Goal: Task Accomplishment & Management: Use online tool/utility

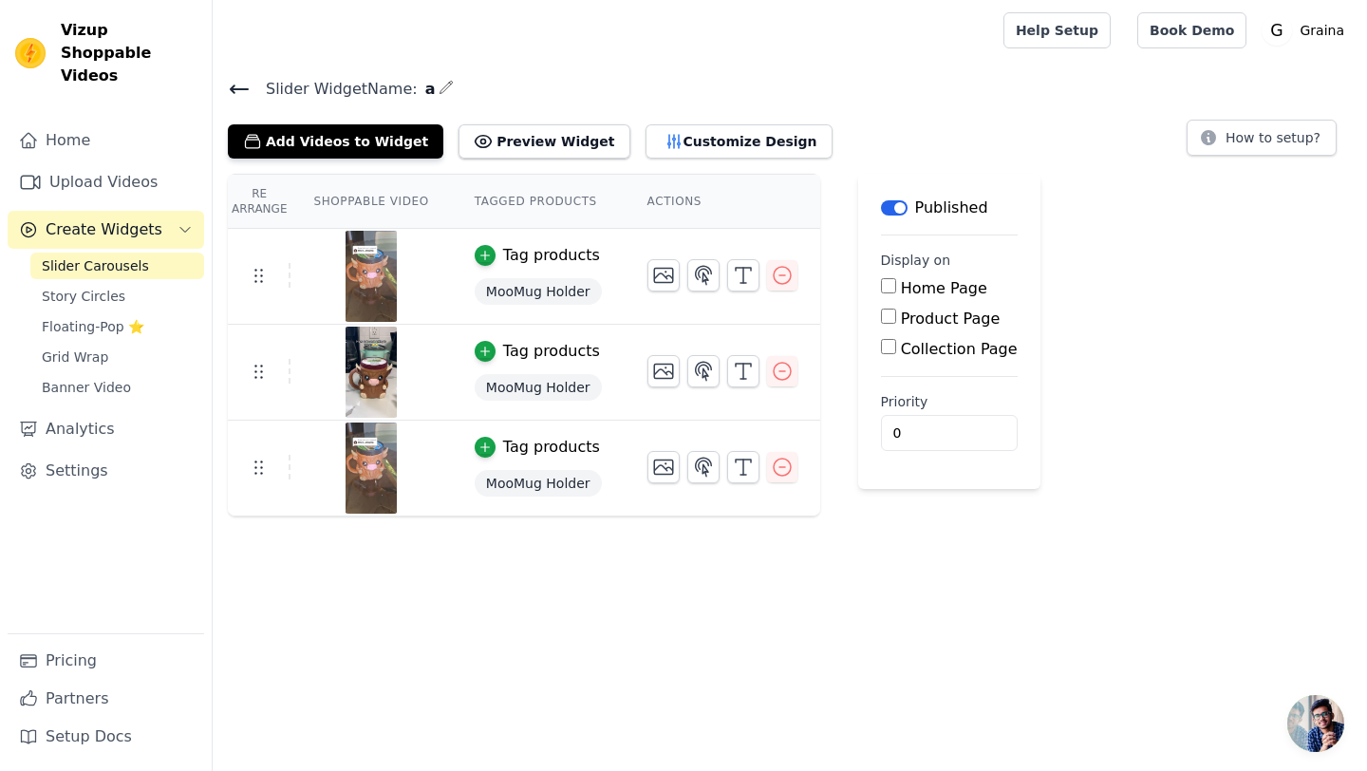
click at [374, 277] on img at bounding box center [371, 276] width 53 height 91
click at [336, 143] on button "Add Videos to Widget" at bounding box center [336, 141] width 216 height 34
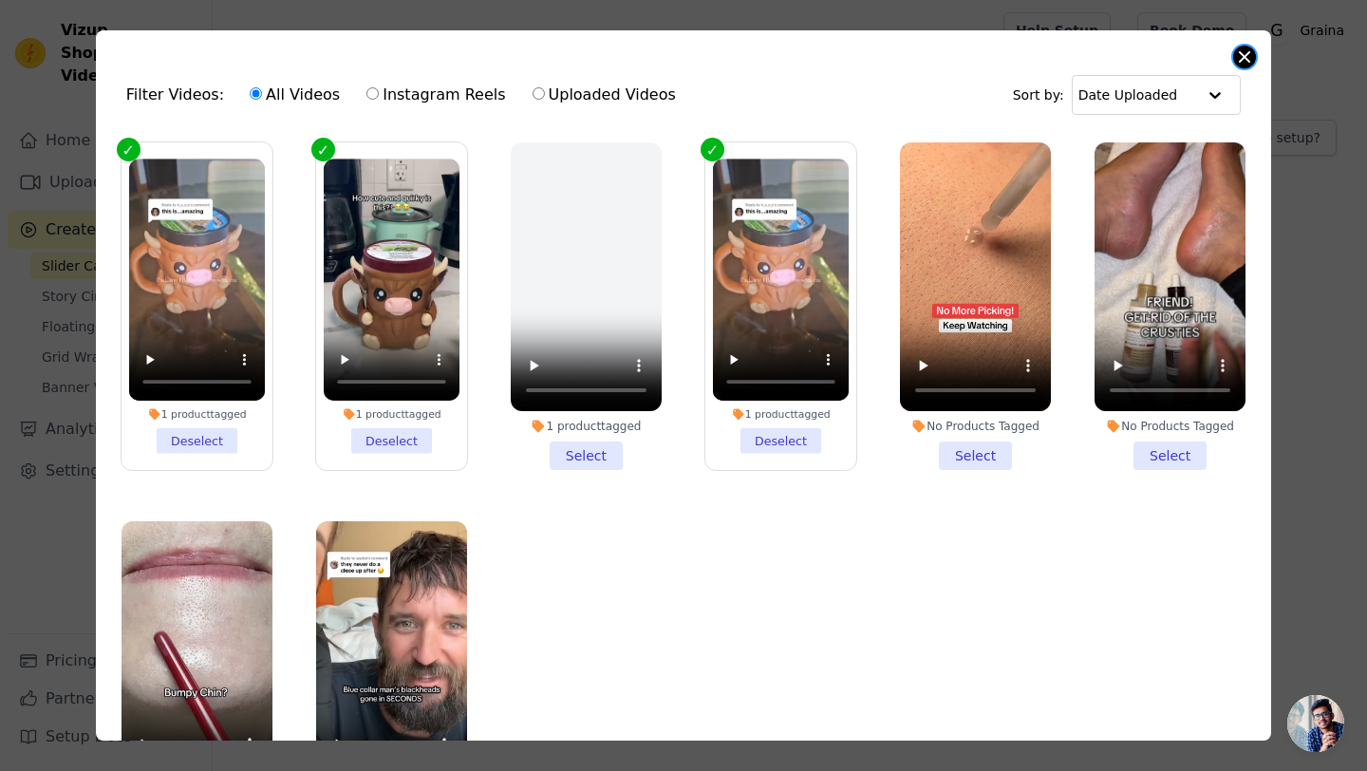
click at [1247, 58] on button "Close modal" at bounding box center [1245, 57] width 23 height 23
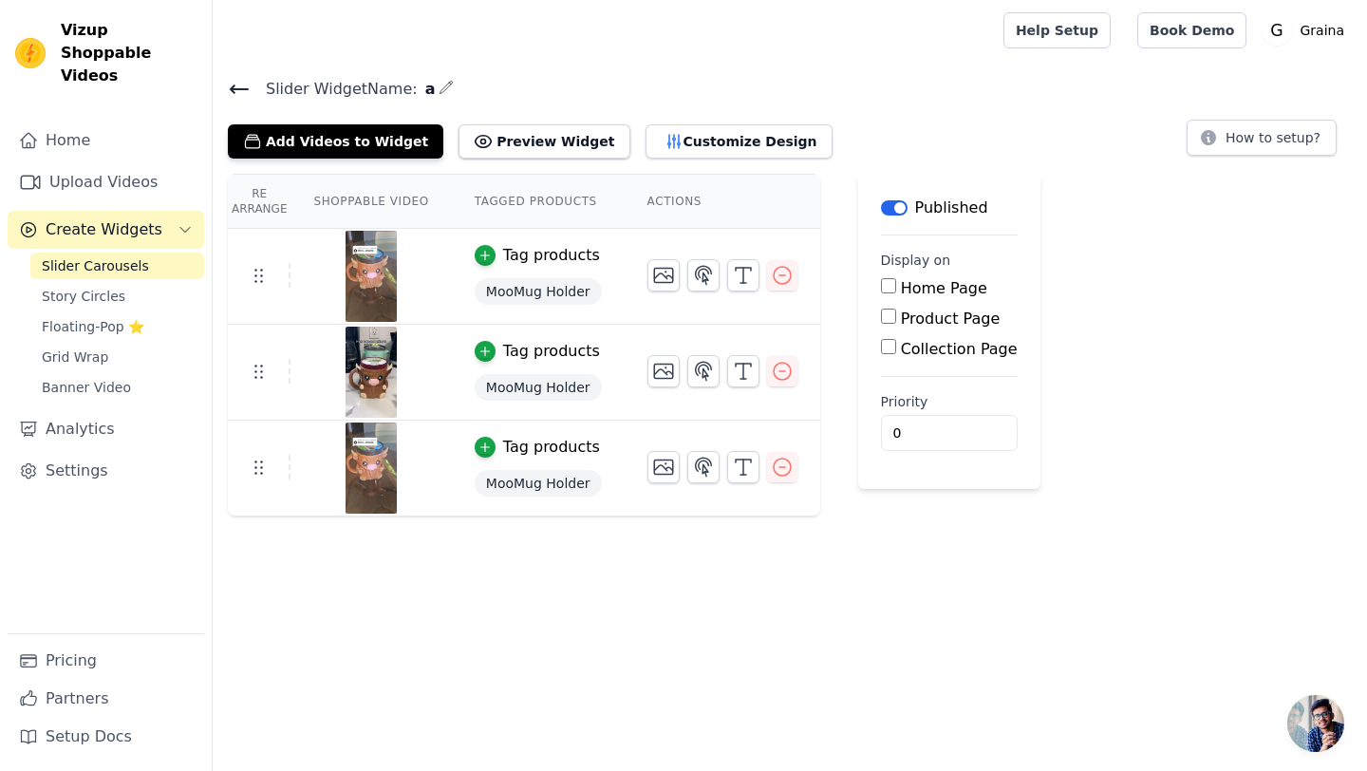
click at [244, 91] on icon at bounding box center [239, 89] width 23 height 23
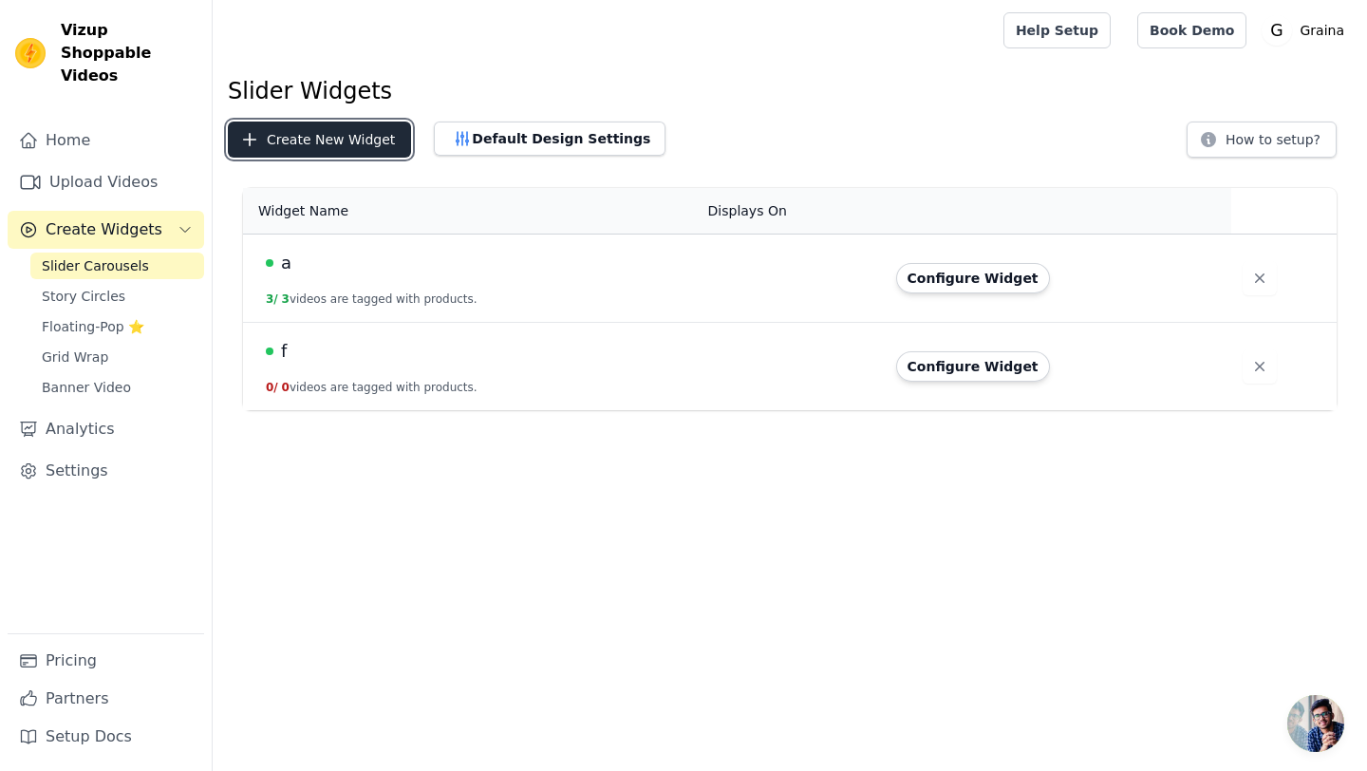
click at [353, 150] on button "Create New Widget" at bounding box center [319, 140] width 183 height 36
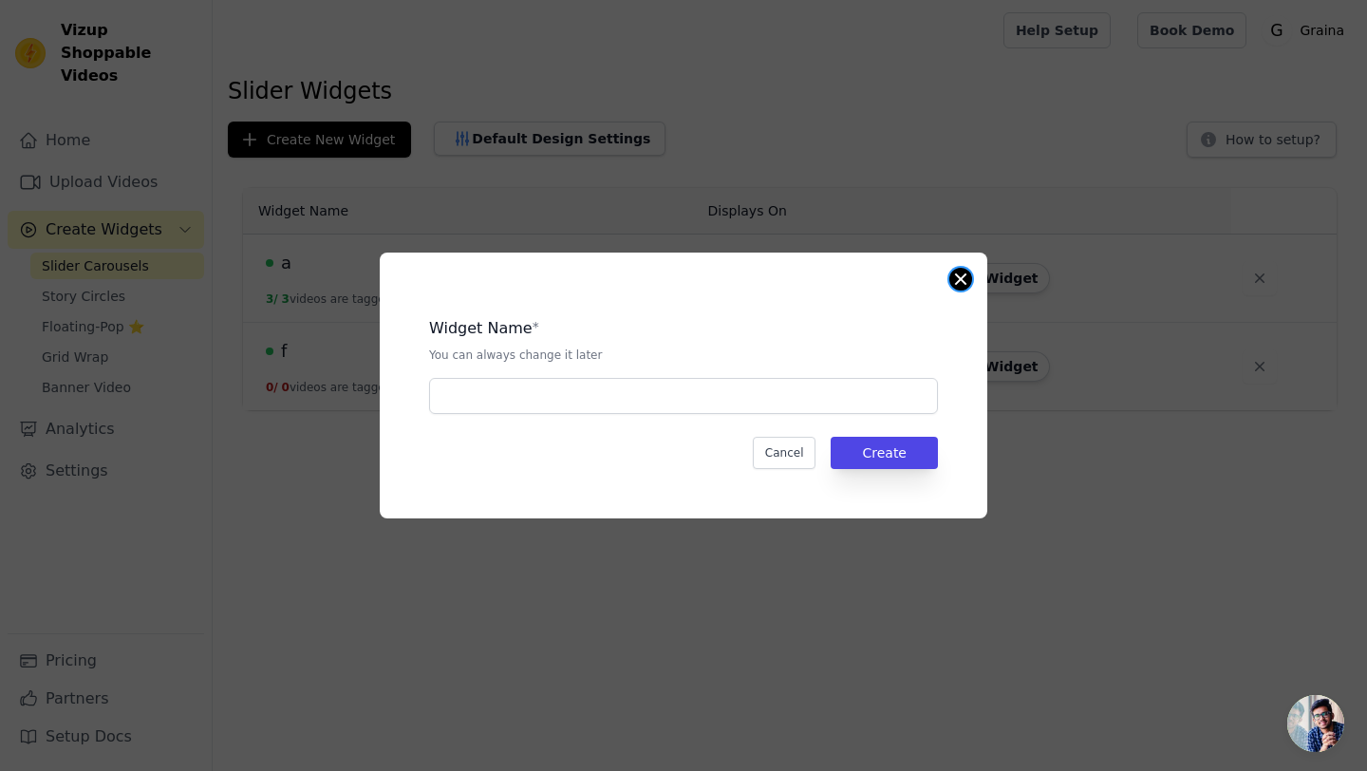
click at [967, 273] on button "Close modal" at bounding box center [961, 279] width 23 height 23
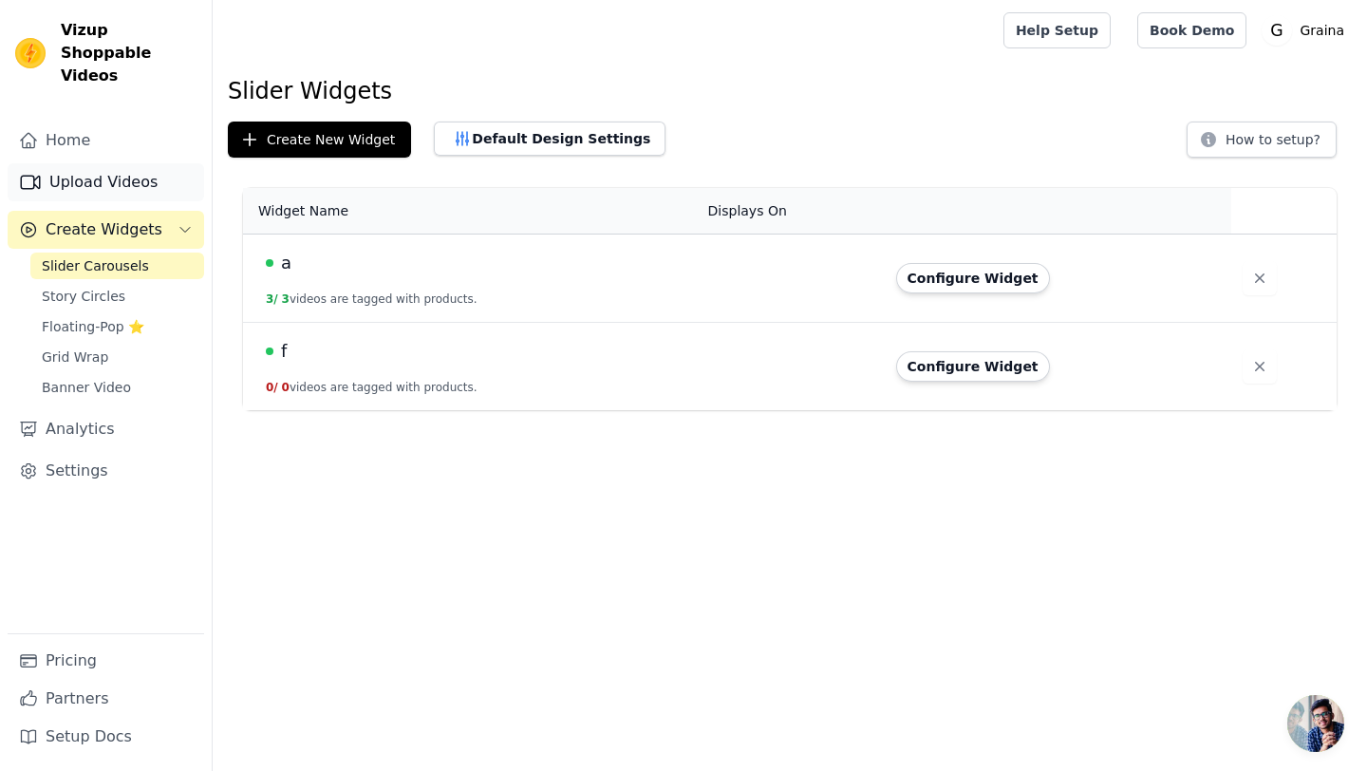
click at [16, 163] on link "Upload Videos" at bounding box center [106, 182] width 197 height 38
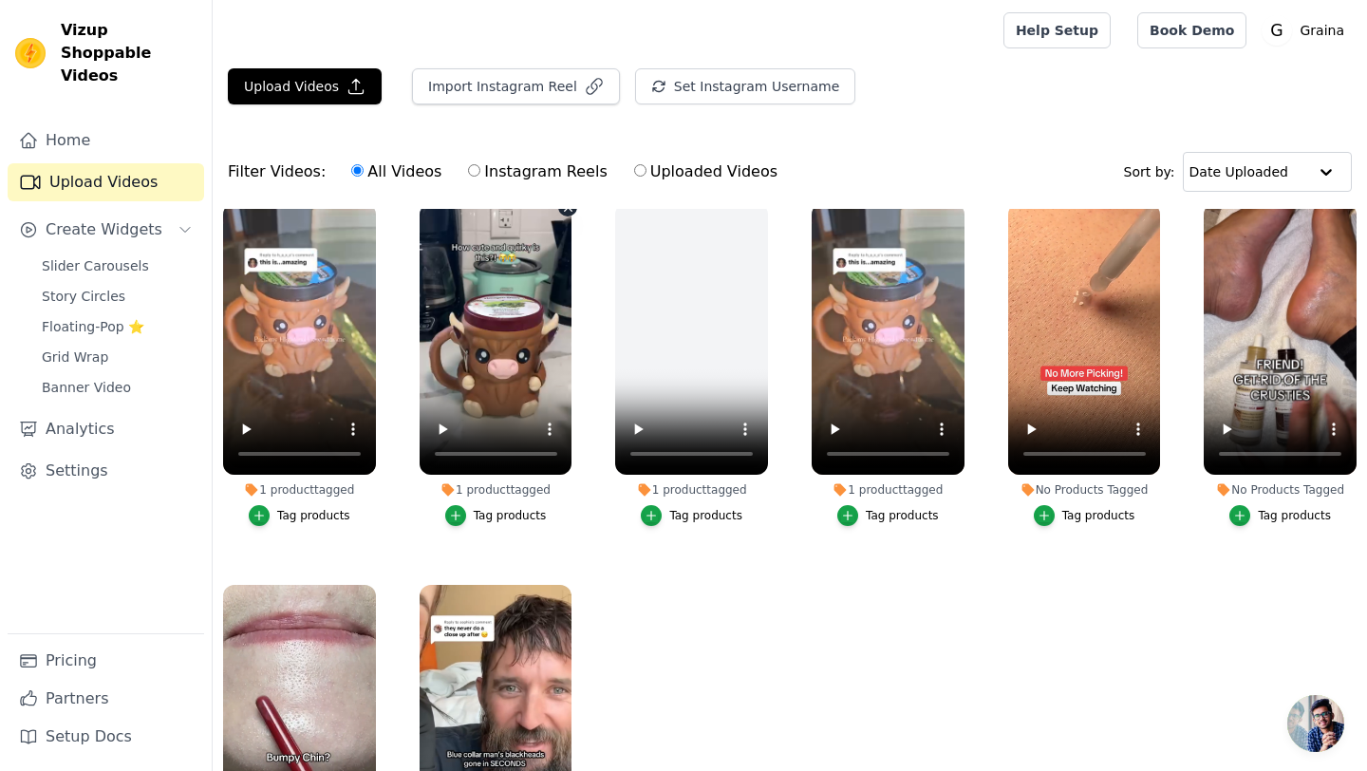
scroll to position [11, 0]
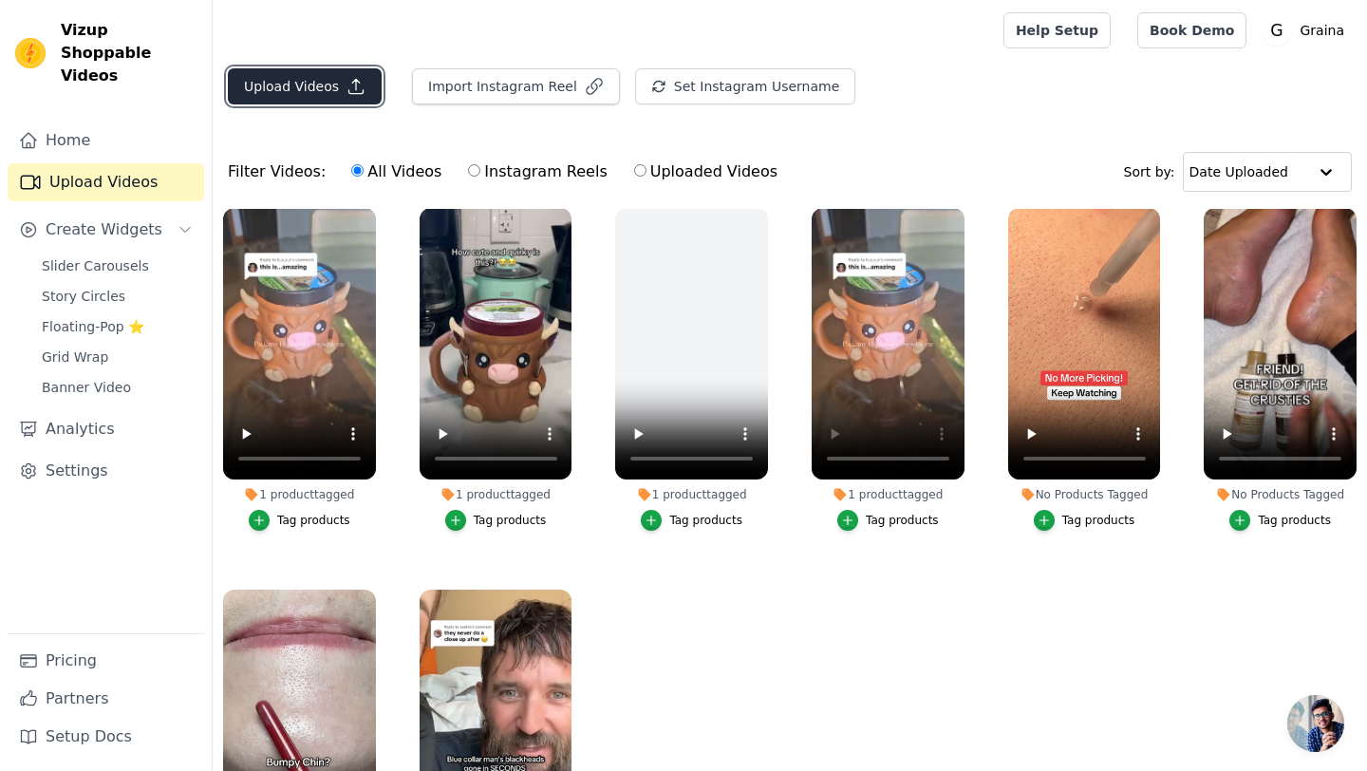
click at [321, 85] on button "Upload Videos" at bounding box center [305, 86] width 154 height 36
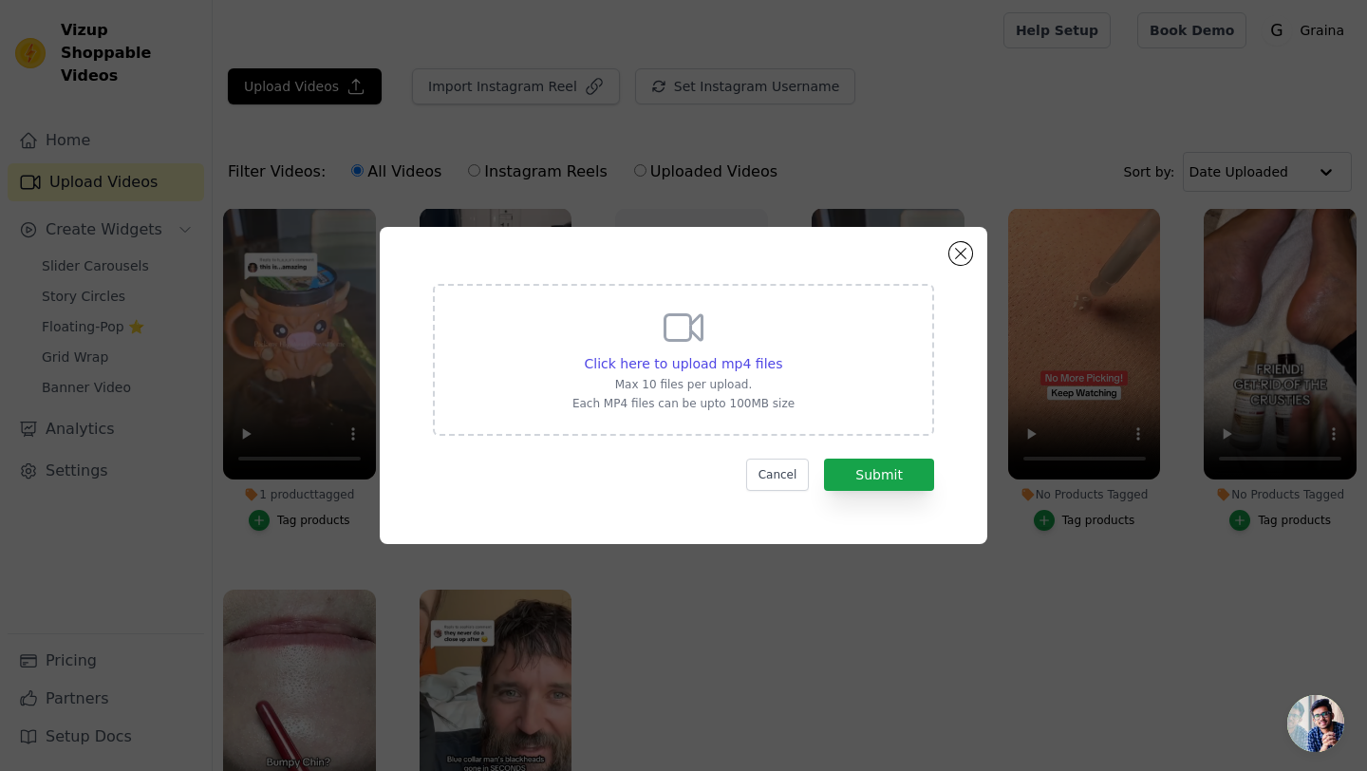
click at [689, 328] on icon at bounding box center [684, 328] width 37 height 26
click at [782, 353] on input "Click here to upload mp4 files Max 10 files per upload. Each MP4 files can be u…" at bounding box center [782, 353] width 1 height 1
type input "C:\fakepath\5c11dc26bd0100cb25c6a0bd967a728e74bc75357e32ef161054e23e82e42ace.mp4"
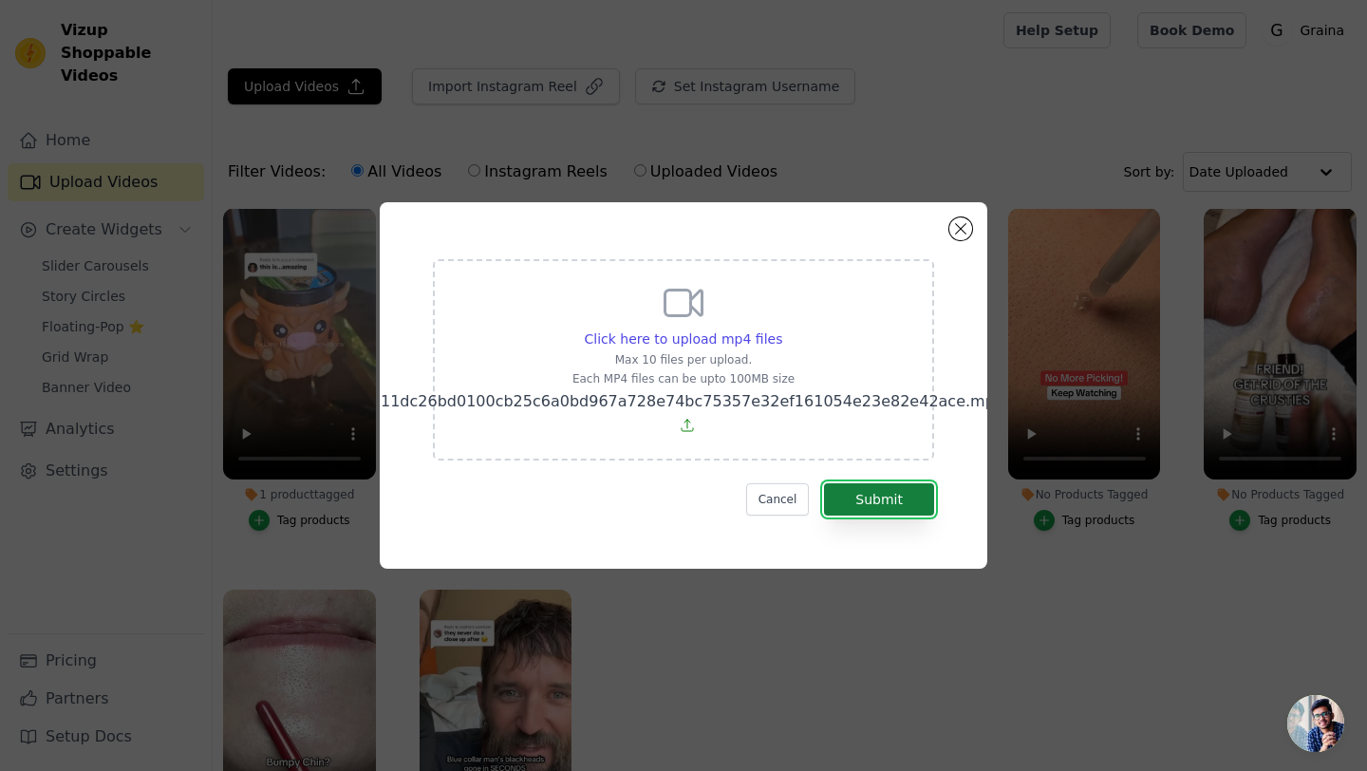
click at [874, 489] on button "Submit" at bounding box center [879, 499] width 110 height 32
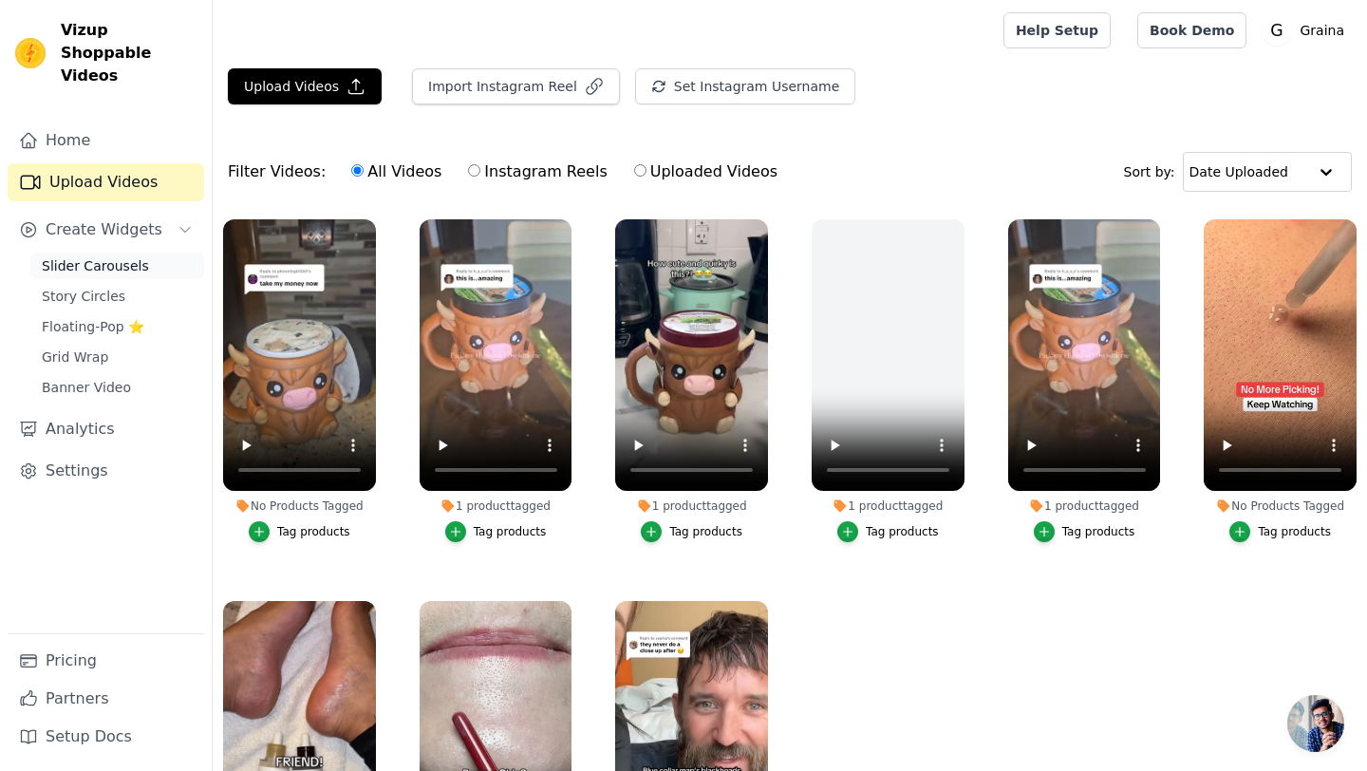
click at [99, 256] on span "Slider Carousels" at bounding box center [95, 265] width 107 height 19
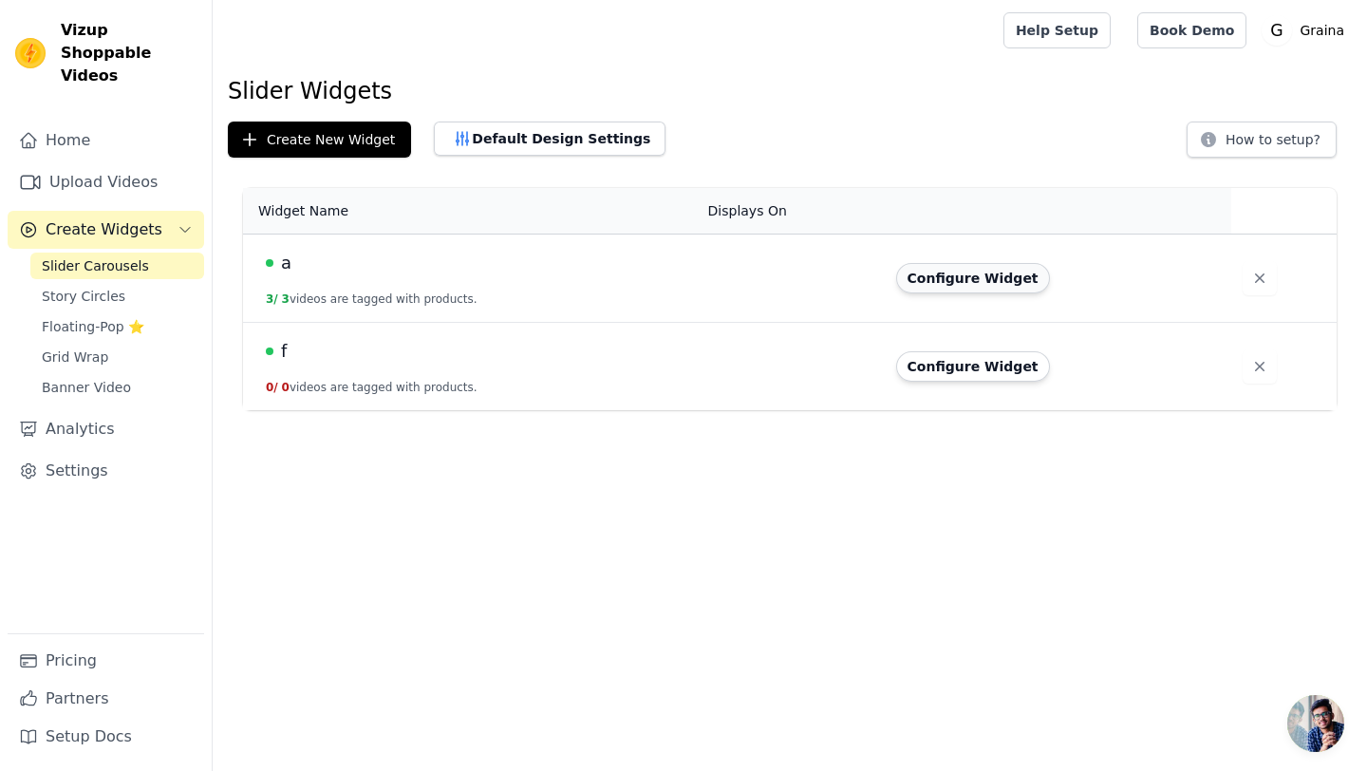
click at [966, 287] on button "Configure Widget" at bounding box center [973, 278] width 154 height 30
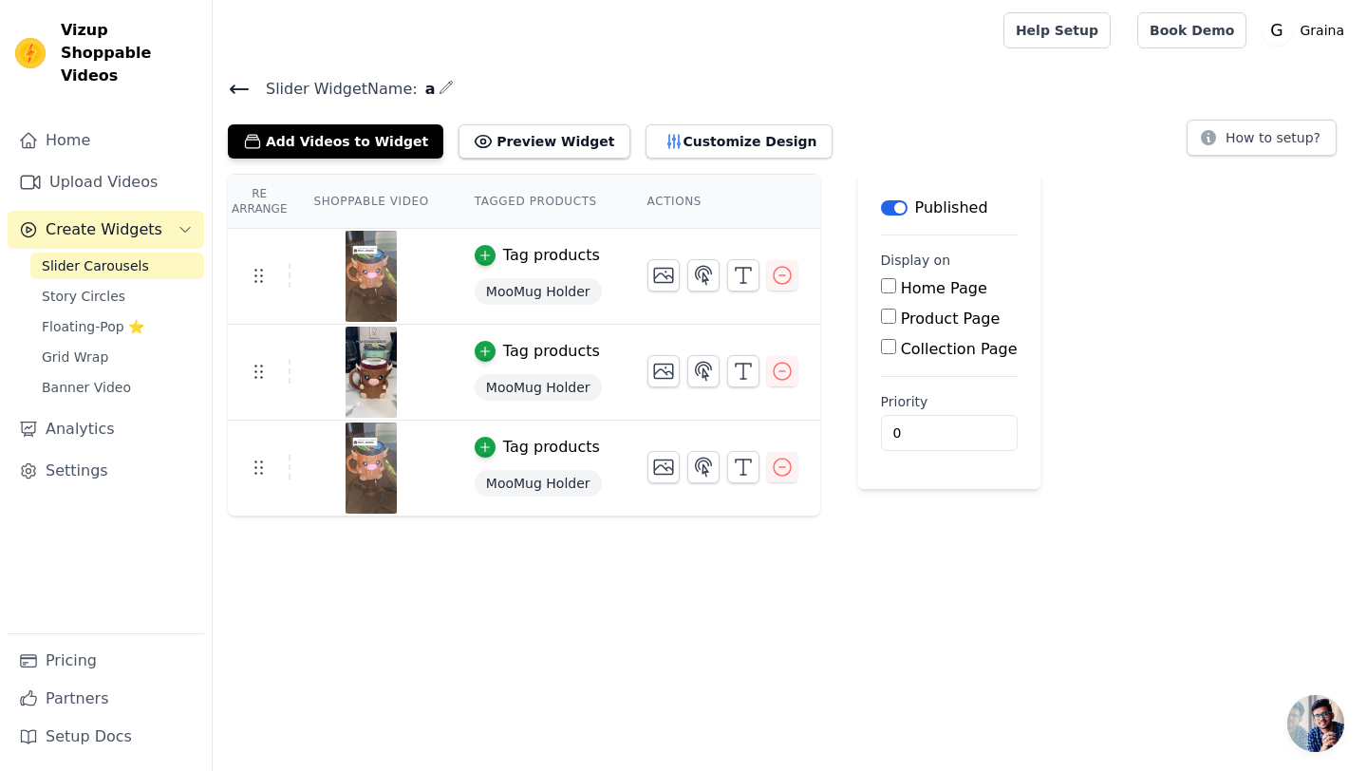
click at [391, 283] on img at bounding box center [371, 276] width 53 height 91
click at [372, 262] on img at bounding box center [371, 276] width 53 height 91
click at [288, 147] on button "Add Videos to Widget" at bounding box center [336, 141] width 216 height 34
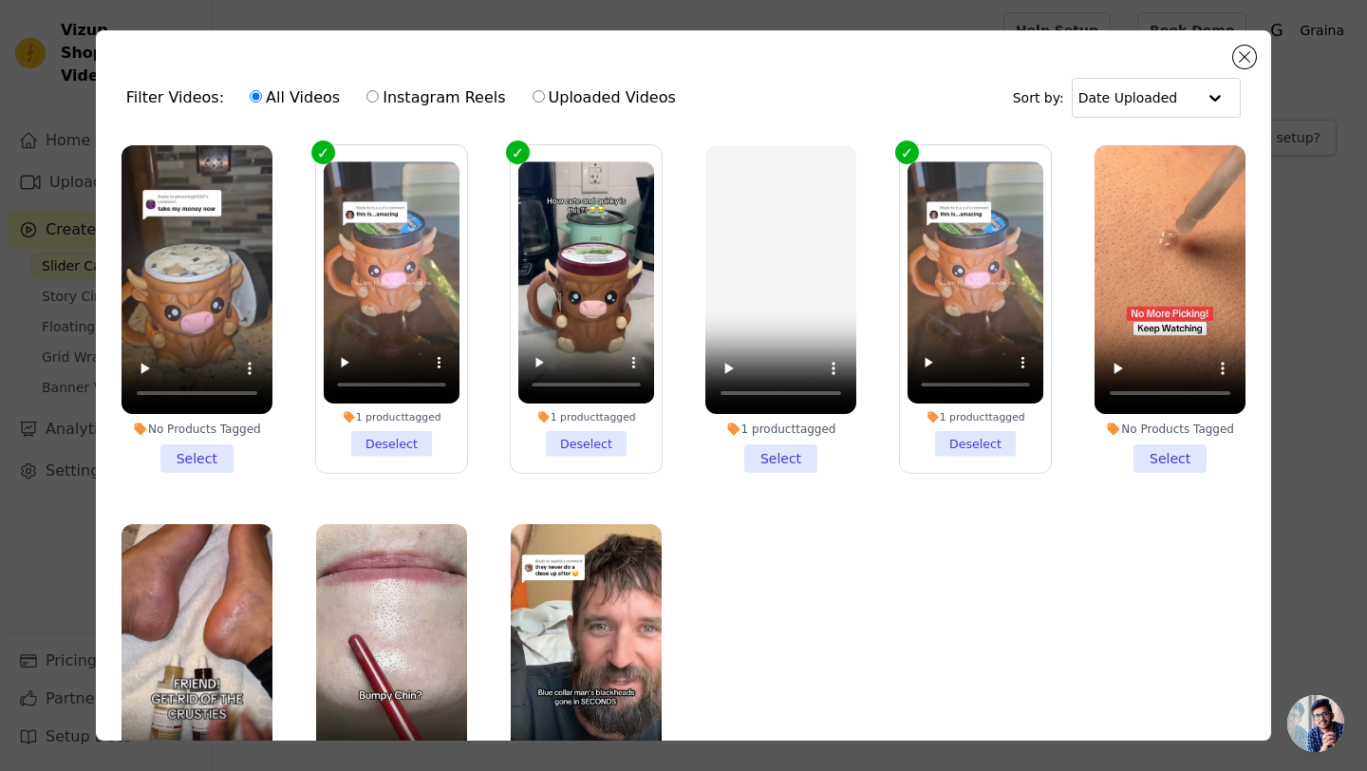
click at [323, 150] on label "1 product tagged Deselect" at bounding box center [391, 309] width 153 height 330
click at [0, 0] on input "1 product tagged Deselect" at bounding box center [0, 0] width 0 height 0
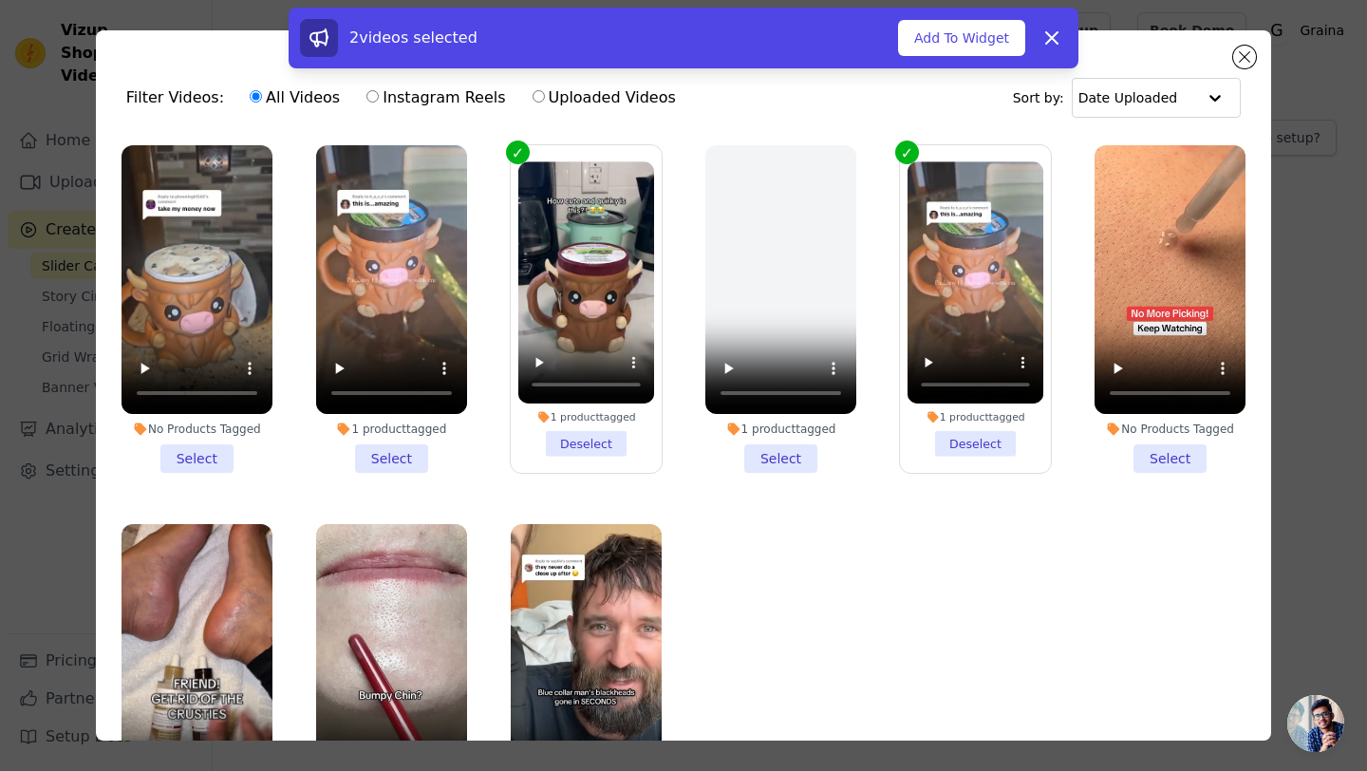
click at [195, 456] on li "No Products Tagged Select" at bounding box center [197, 309] width 151 height 328
click at [0, 0] on input "No Products Tagged Select" at bounding box center [0, 0] width 0 height 0
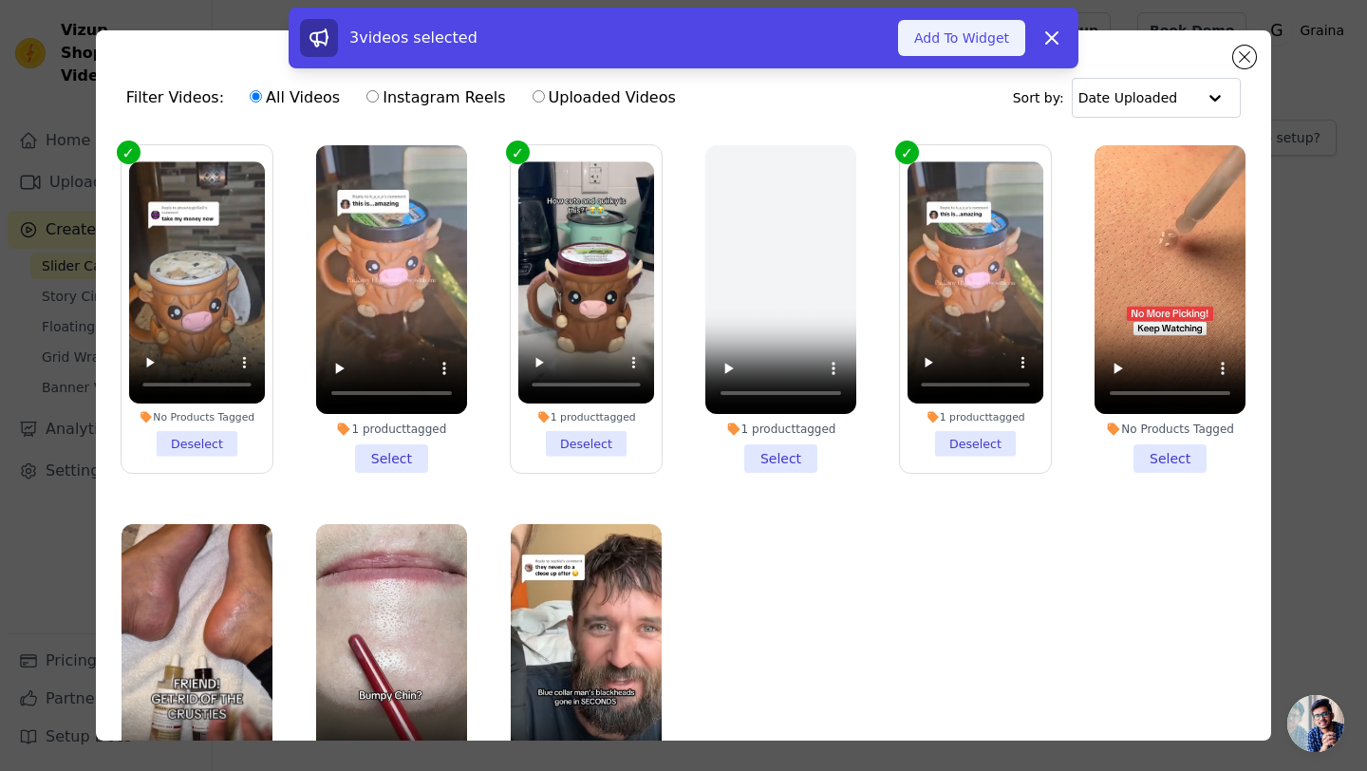
click at [974, 34] on button "Add To Widget" at bounding box center [961, 38] width 127 height 36
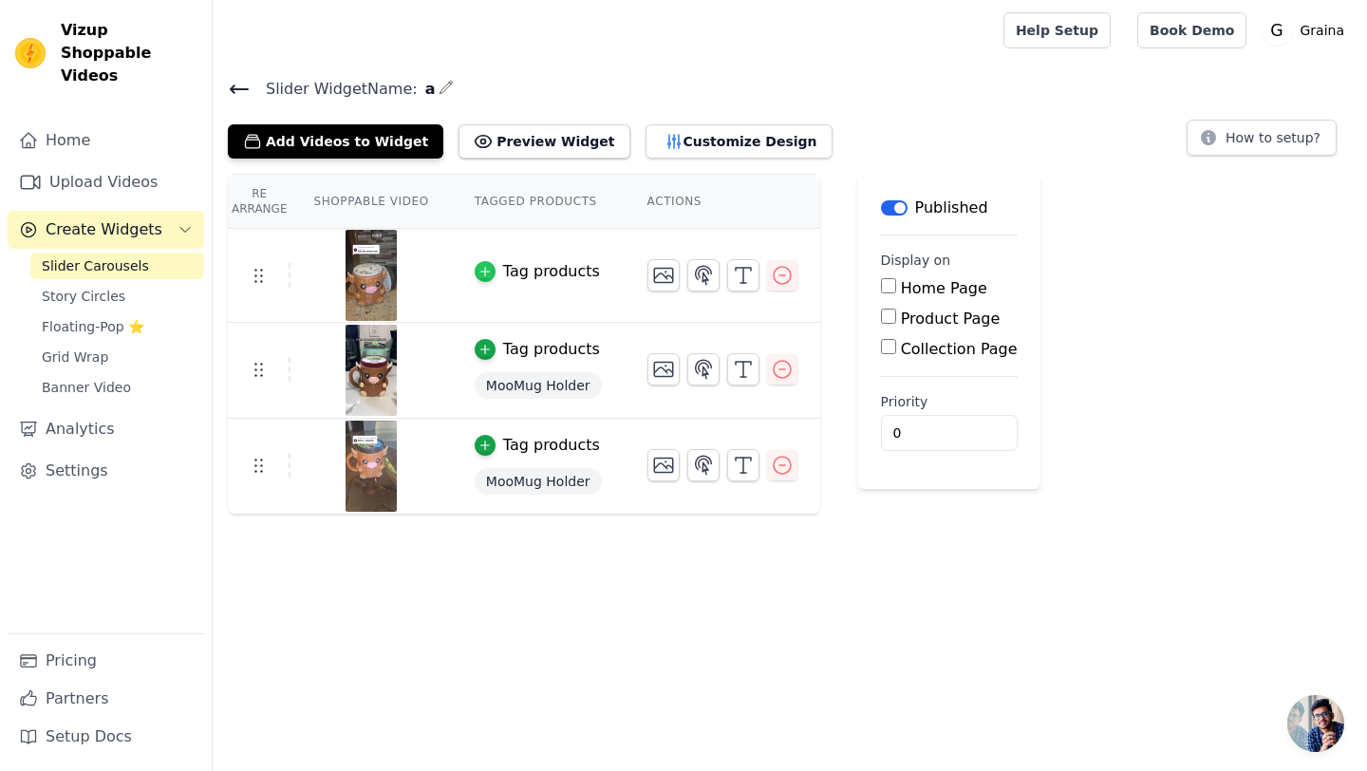
click at [493, 269] on div "button" at bounding box center [485, 271] width 21 height 21
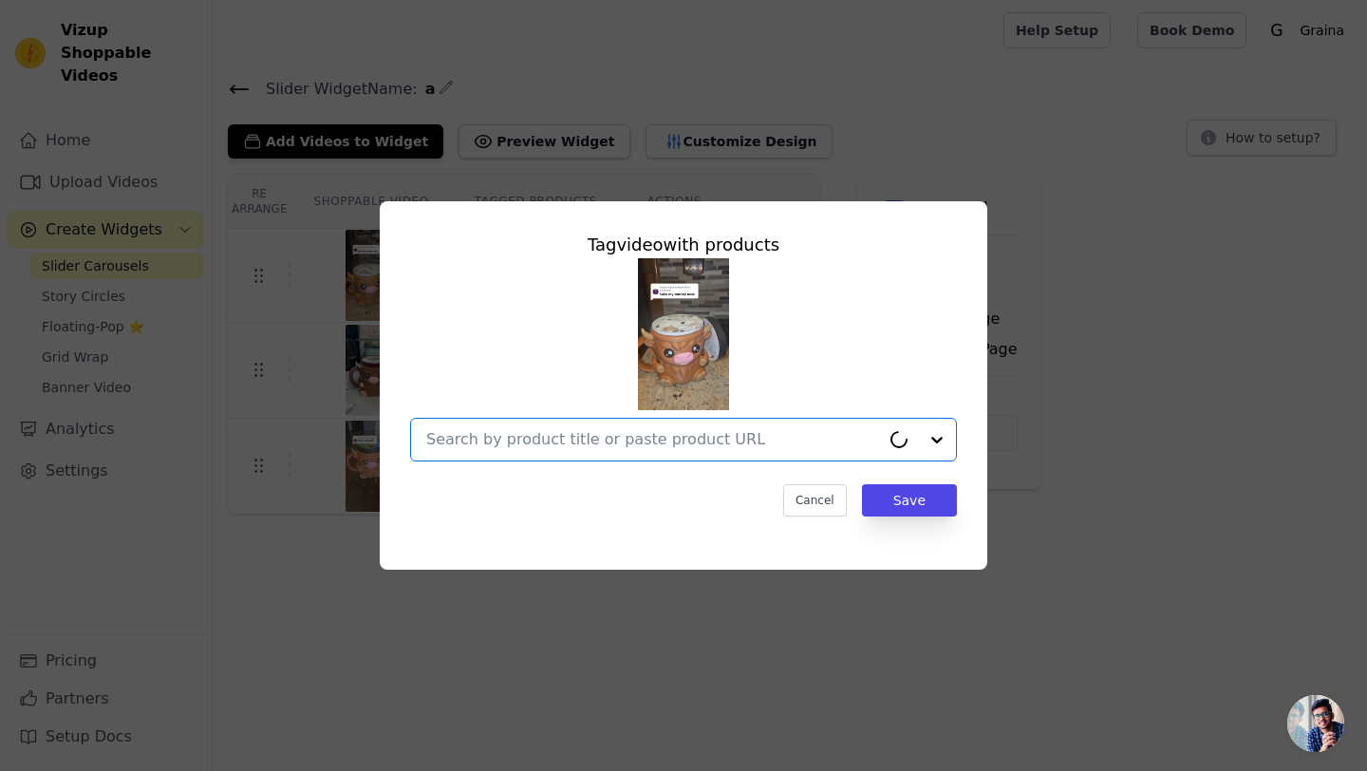
click at [612, 451] on div at bounding box center [653, 440] width 454 height 42
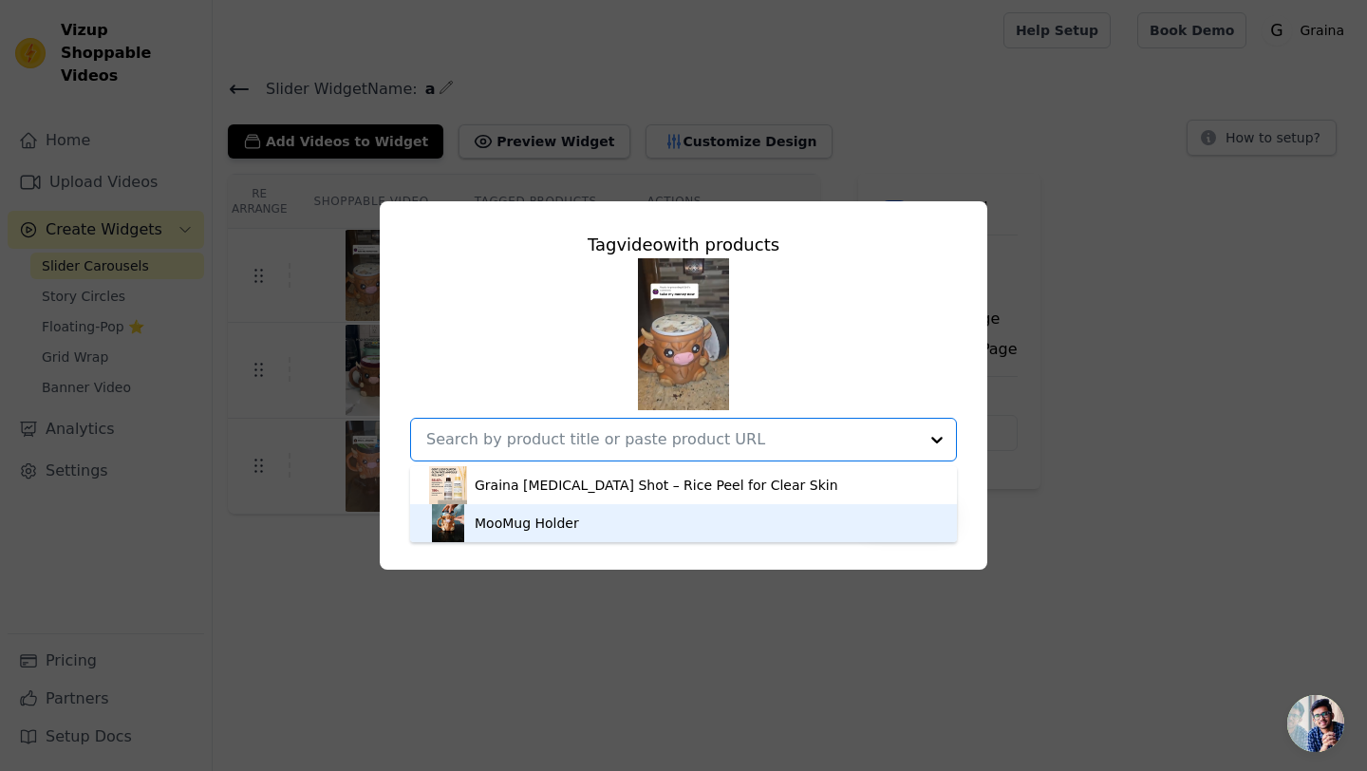
click at [624, 504] on div "MooMug Holder" at bounding box center [683, 523] width 509 height 38
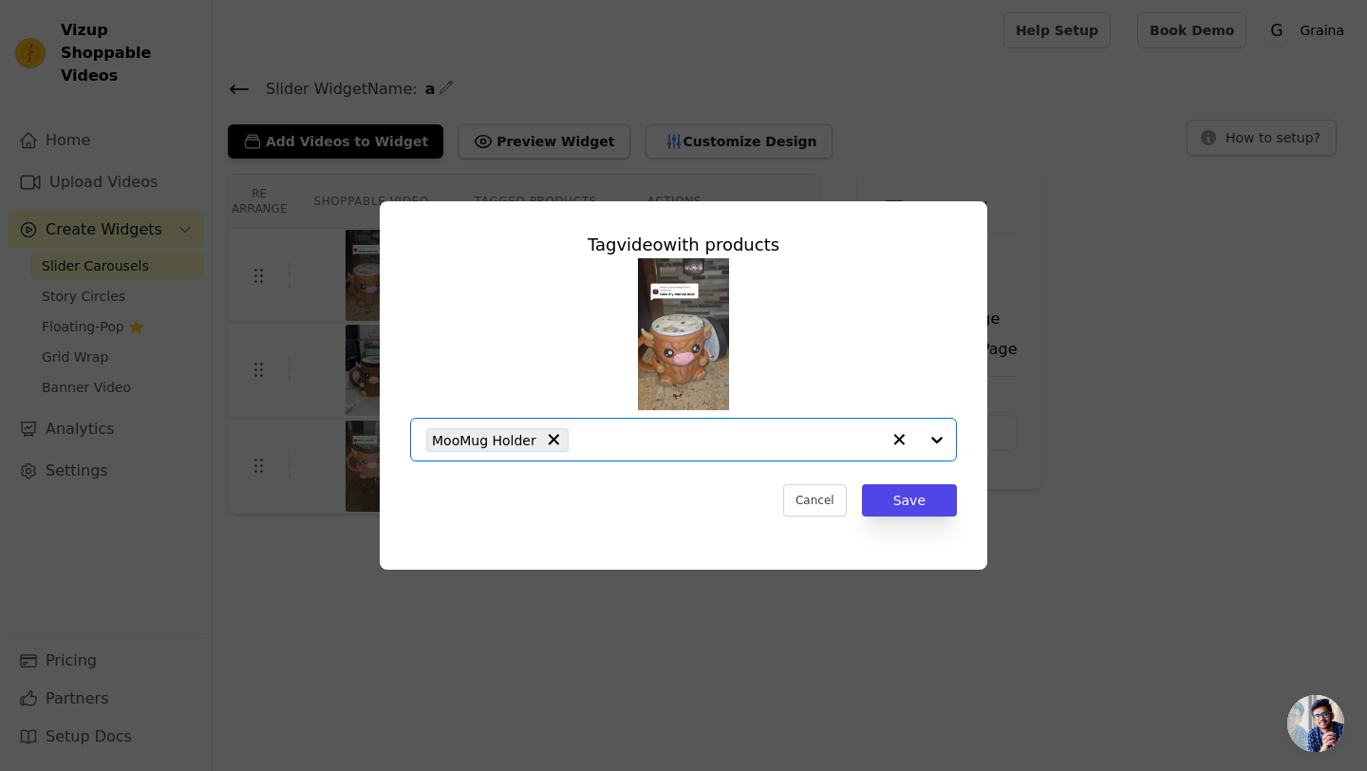
click at [912, 525] on div "Tag video with products Option MooMug Holder, selected. Select is focused, type…" at bounding box center [683, 374] width 577 height 315
click at [911, 502] on button "Save" at bounding box center [909, 500] width 95 height 32
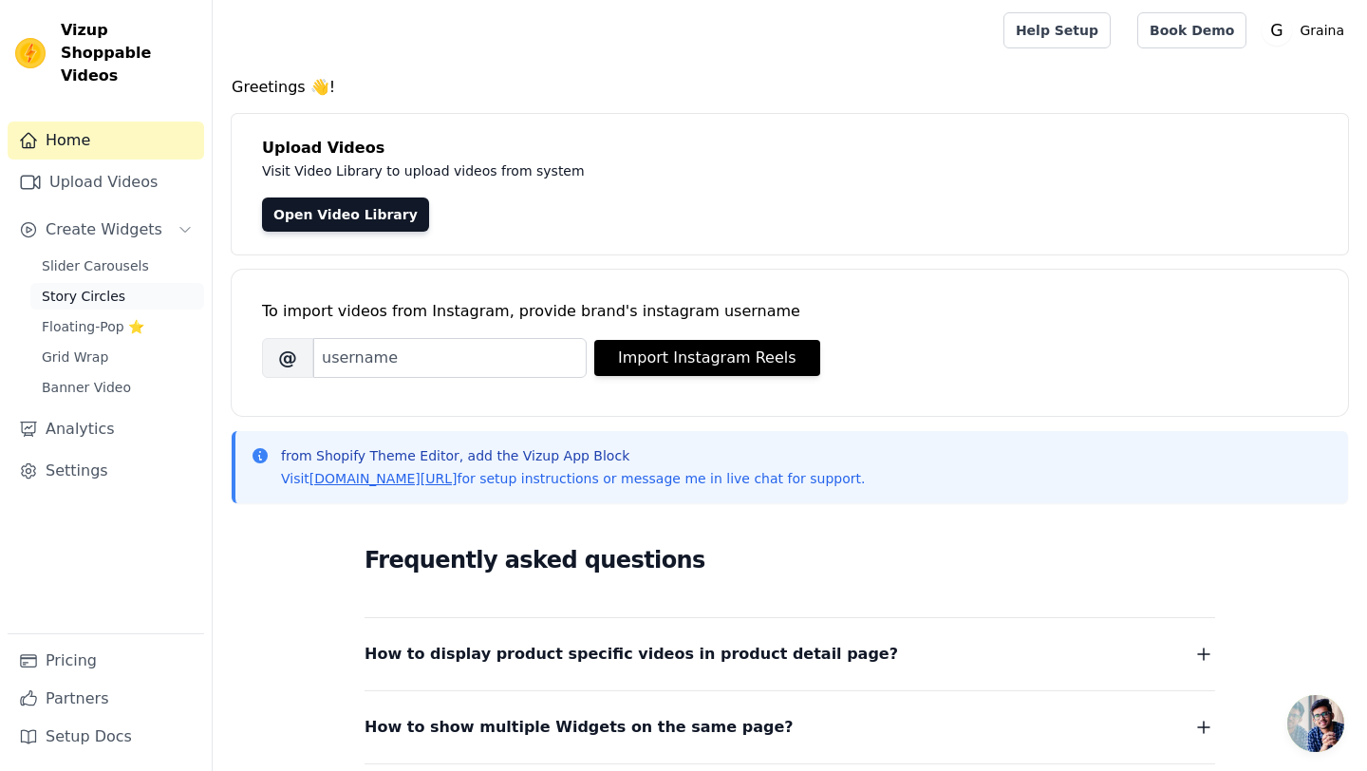
click at [63, 287] on span "Story Circles" at bounding box center [84, 296] width 84 height 19
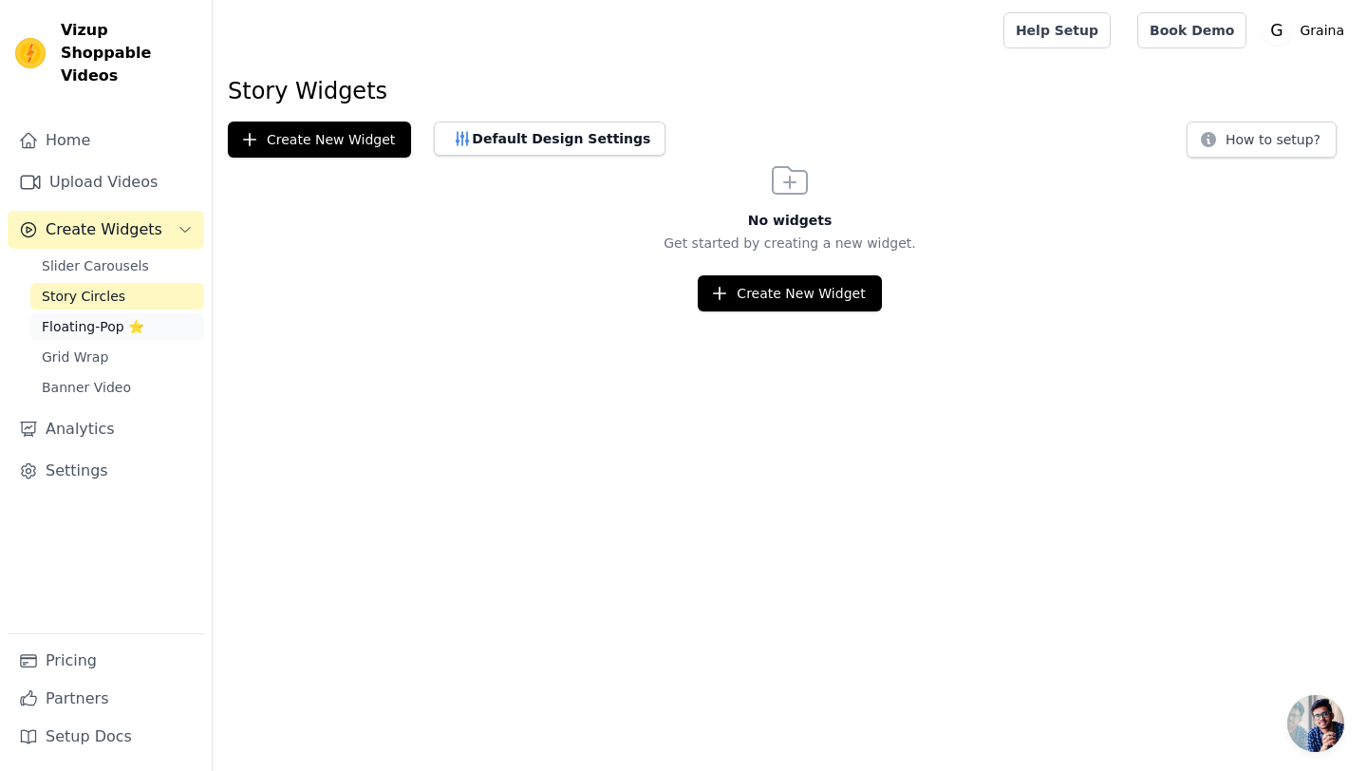
click at [50, 317] on span "Floating-Pop ⭐" at bounding box center [93, 326] width 103 height 19
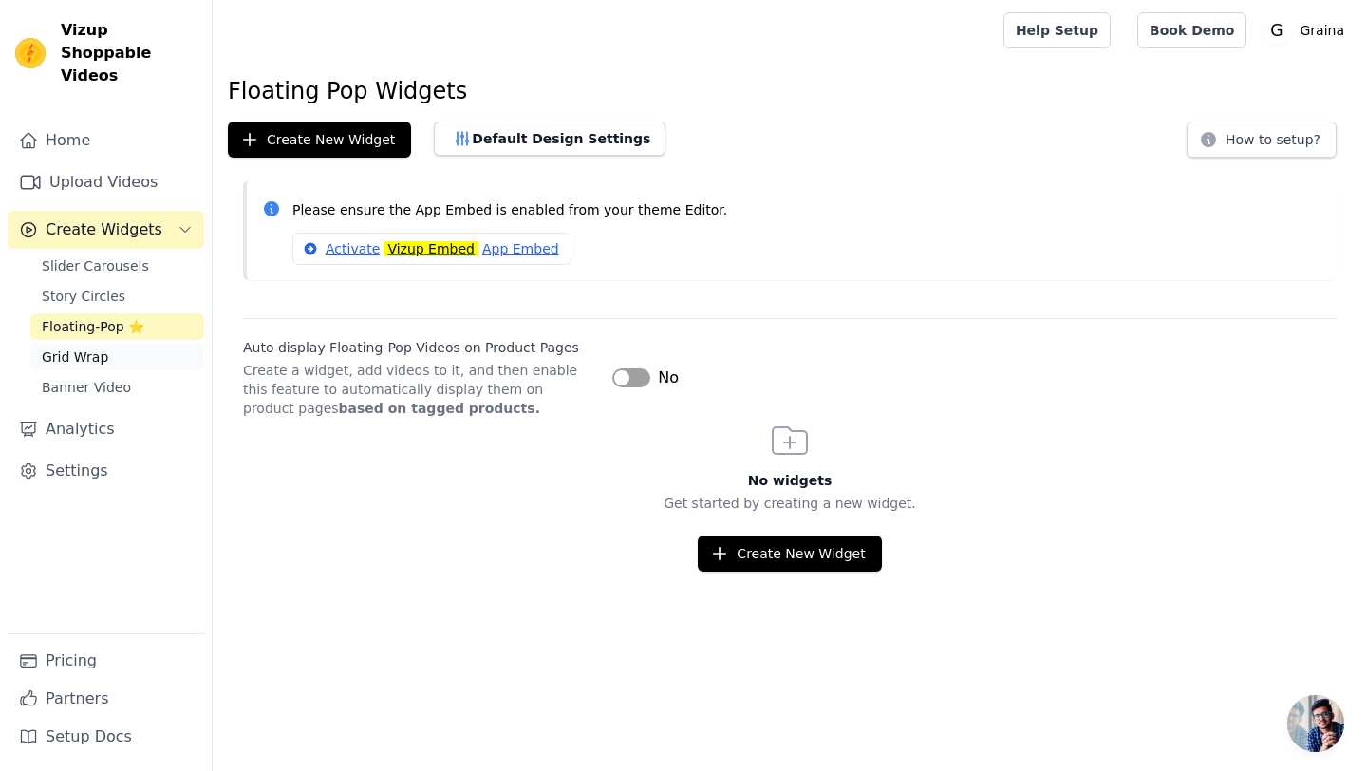
click at [56, 348] on span "Grid Wrap" at bounding box center [75, 357] width 66 height 19
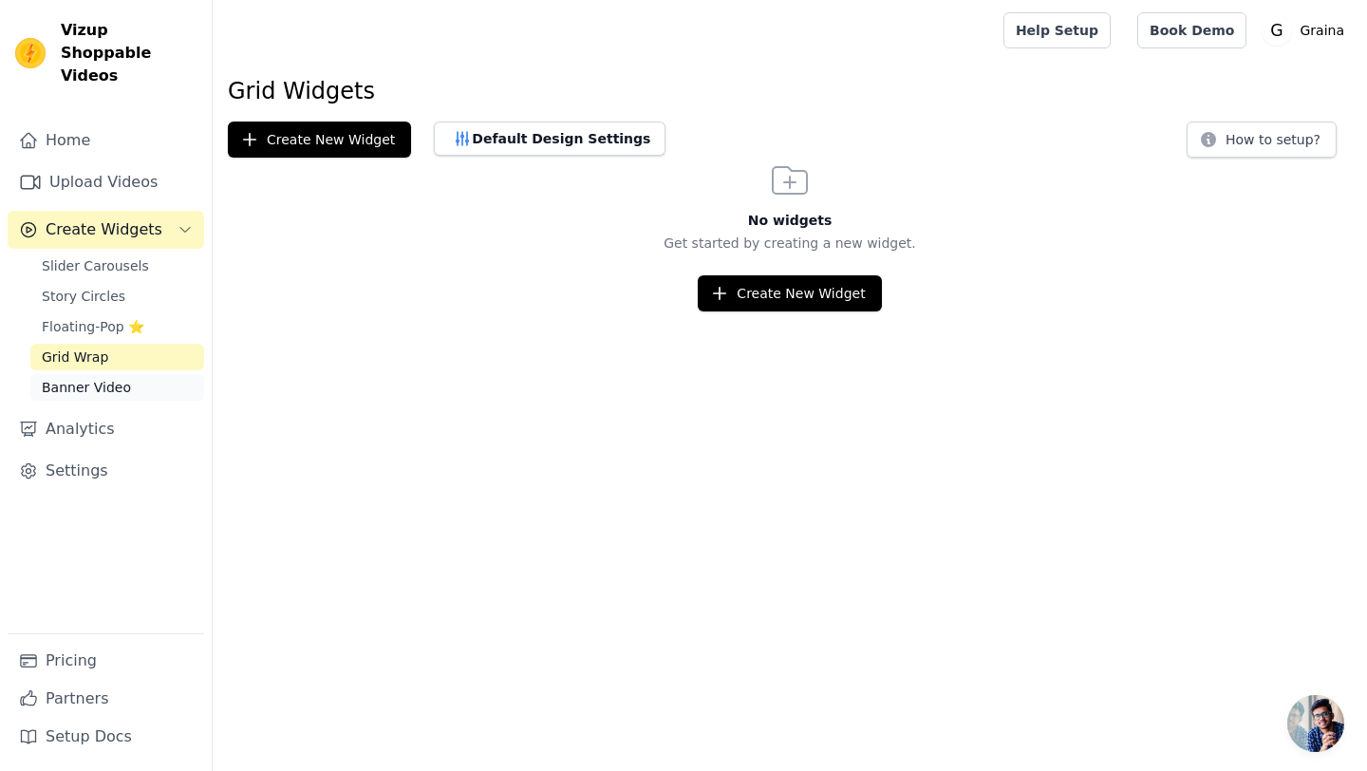
click at [53, 378] on span "Banner Video" at bounding box center [86, 387] width 89 height 19
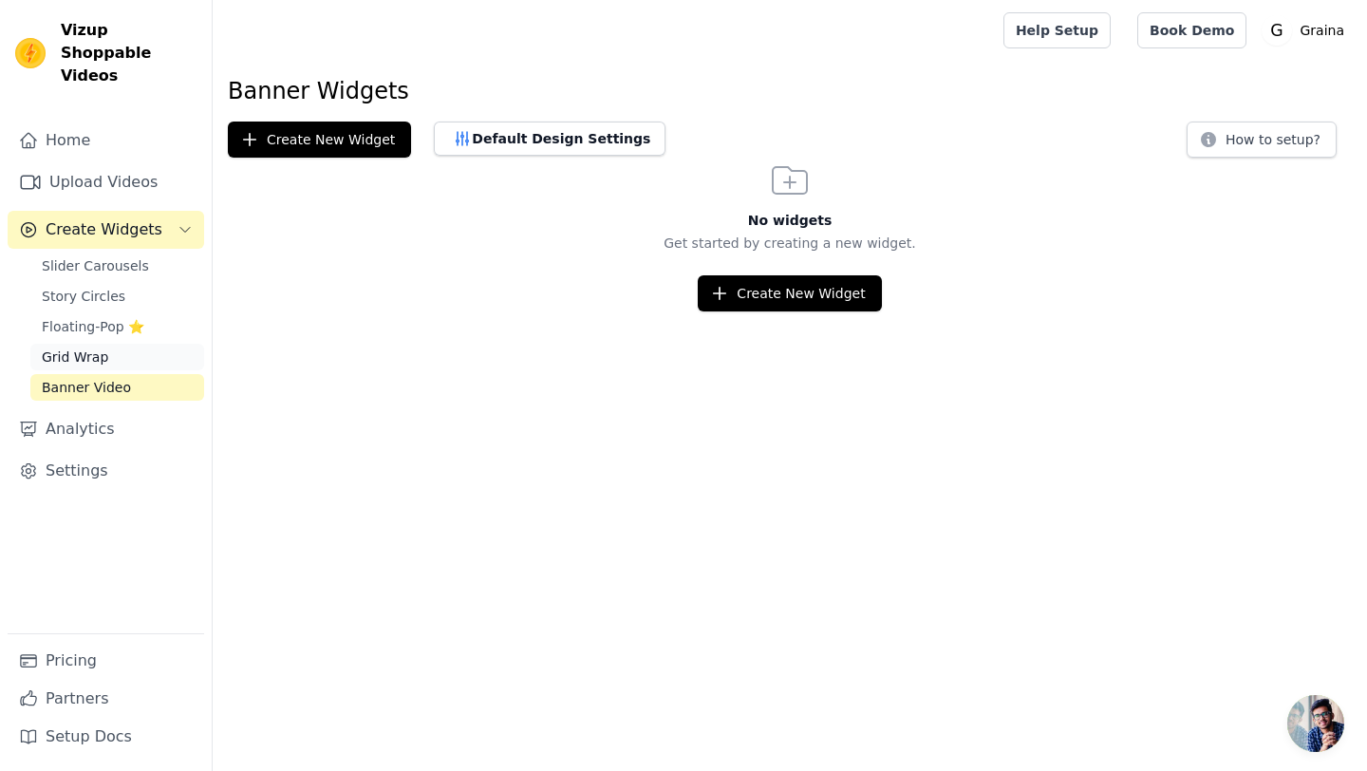
click at [57, 348] on span "Grid Wrap" at bounding box center [75, 357] width 66 height 19
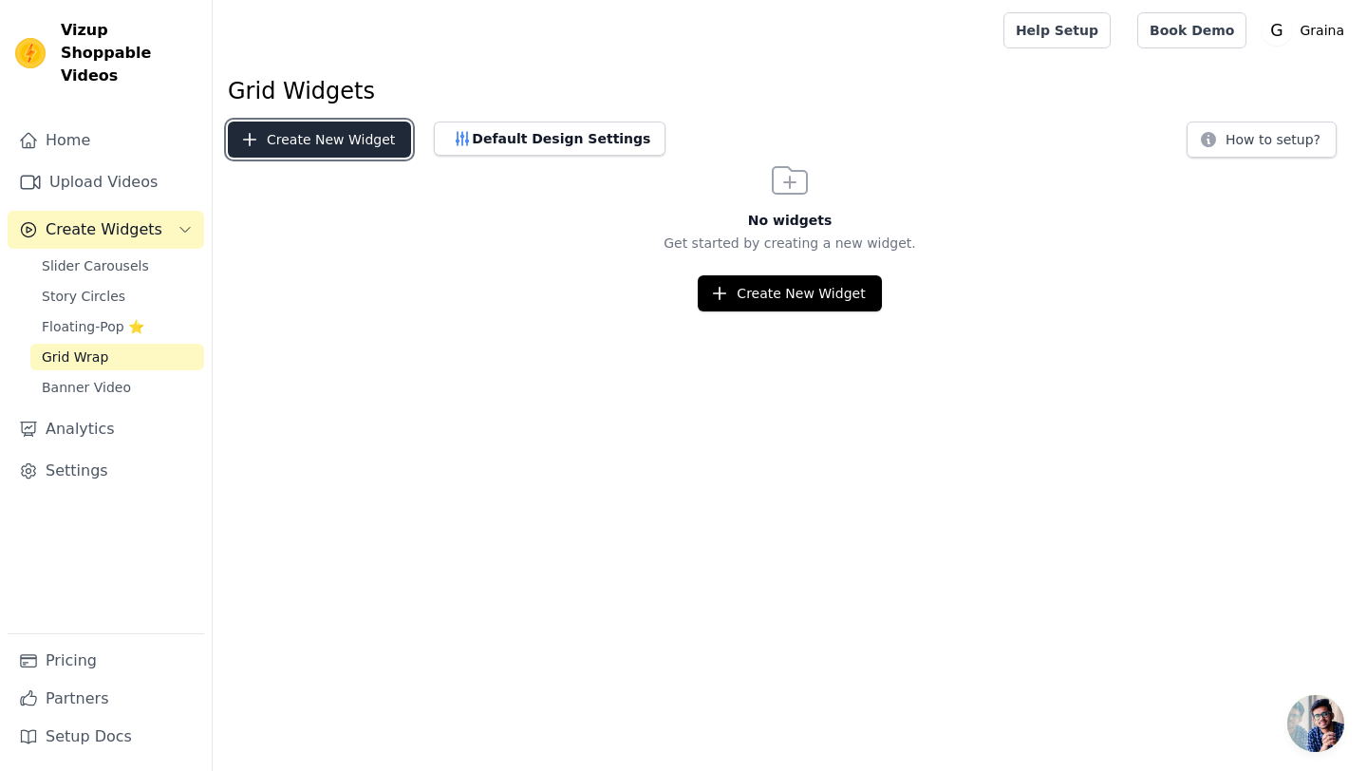
click at [270, 139] on button "Create New Widget" at bounding box center [319, 140] width 183 height 36
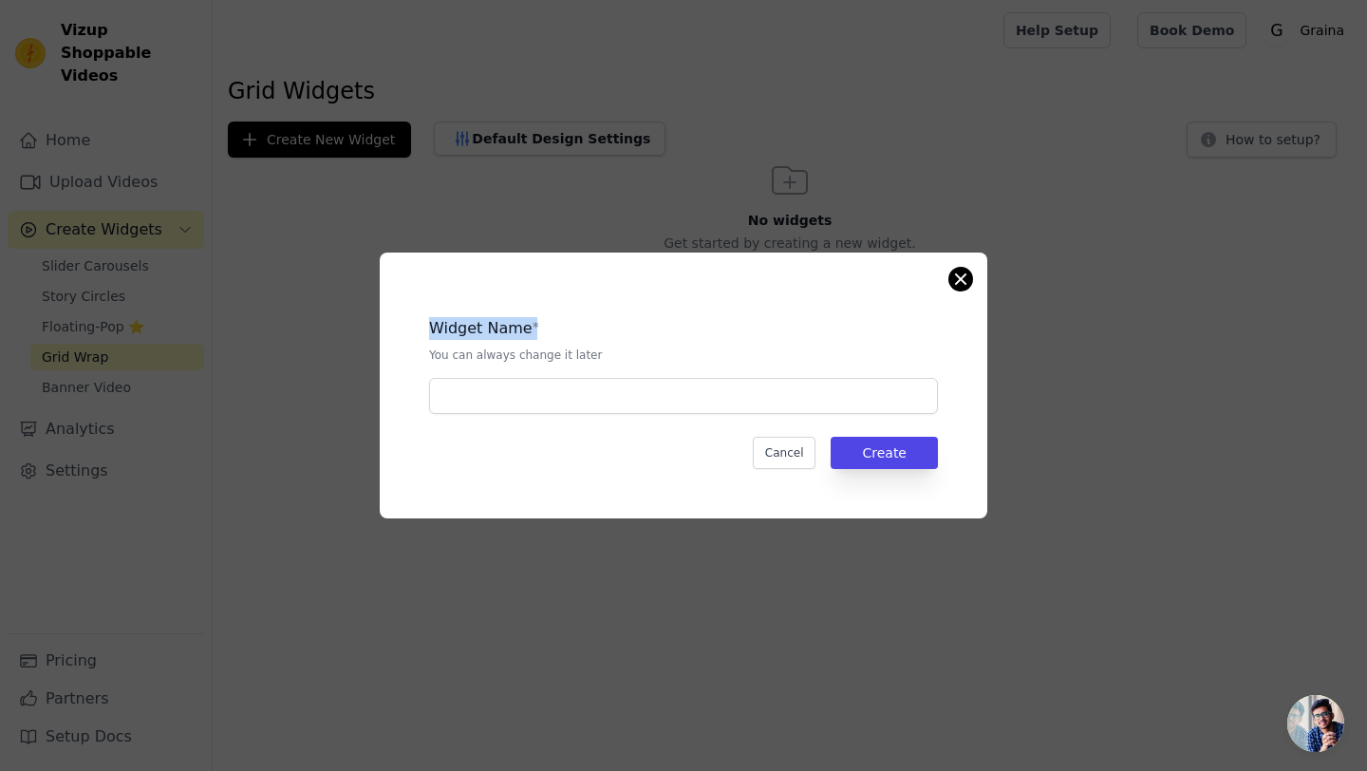
click at [971, 280] on div "Widget Name * You can always change it later Cancel Create" at bounding box center [684, 386] width 608 height 266
click at [778, 456] on button "Cancel" at bounding box center [785, 453] width 64 height 32
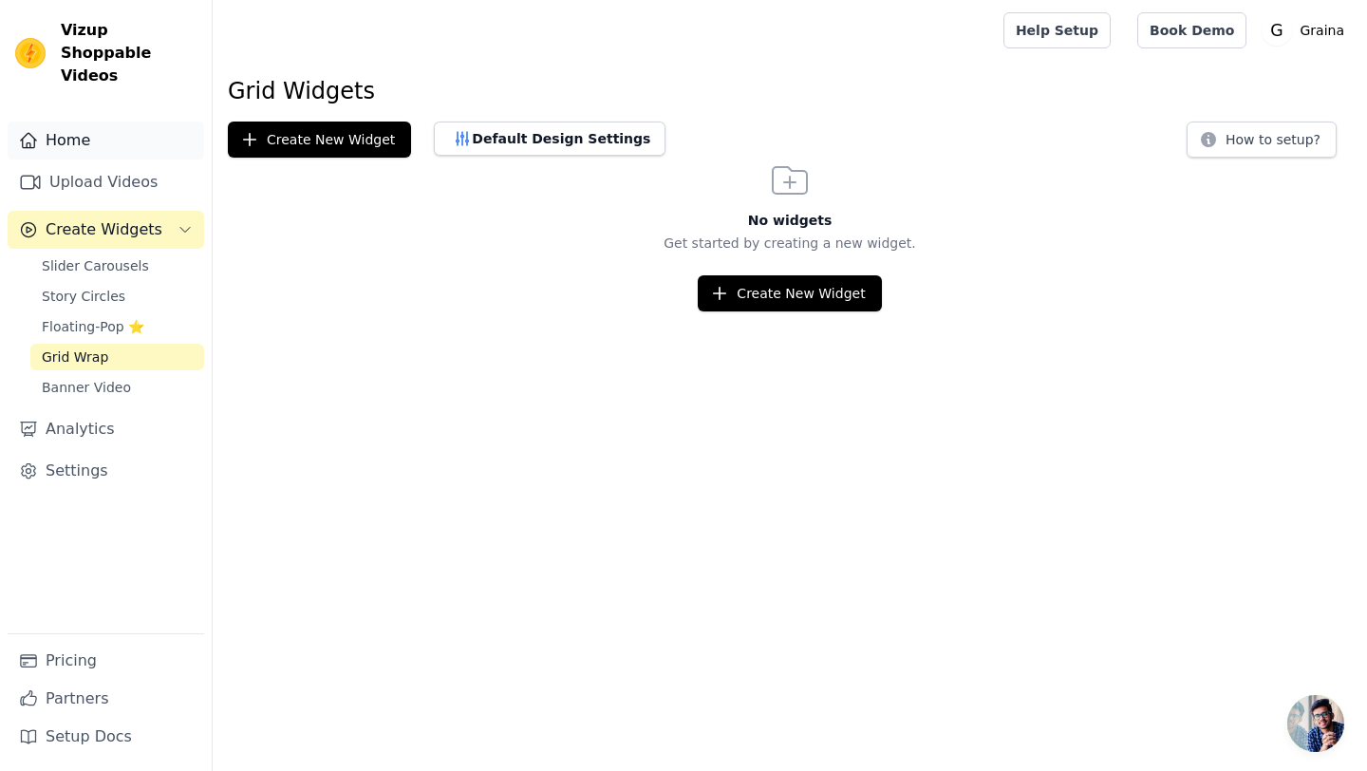
click at [112, 122] on link "Home" at bounding box center [106, 141] width 197 height 38
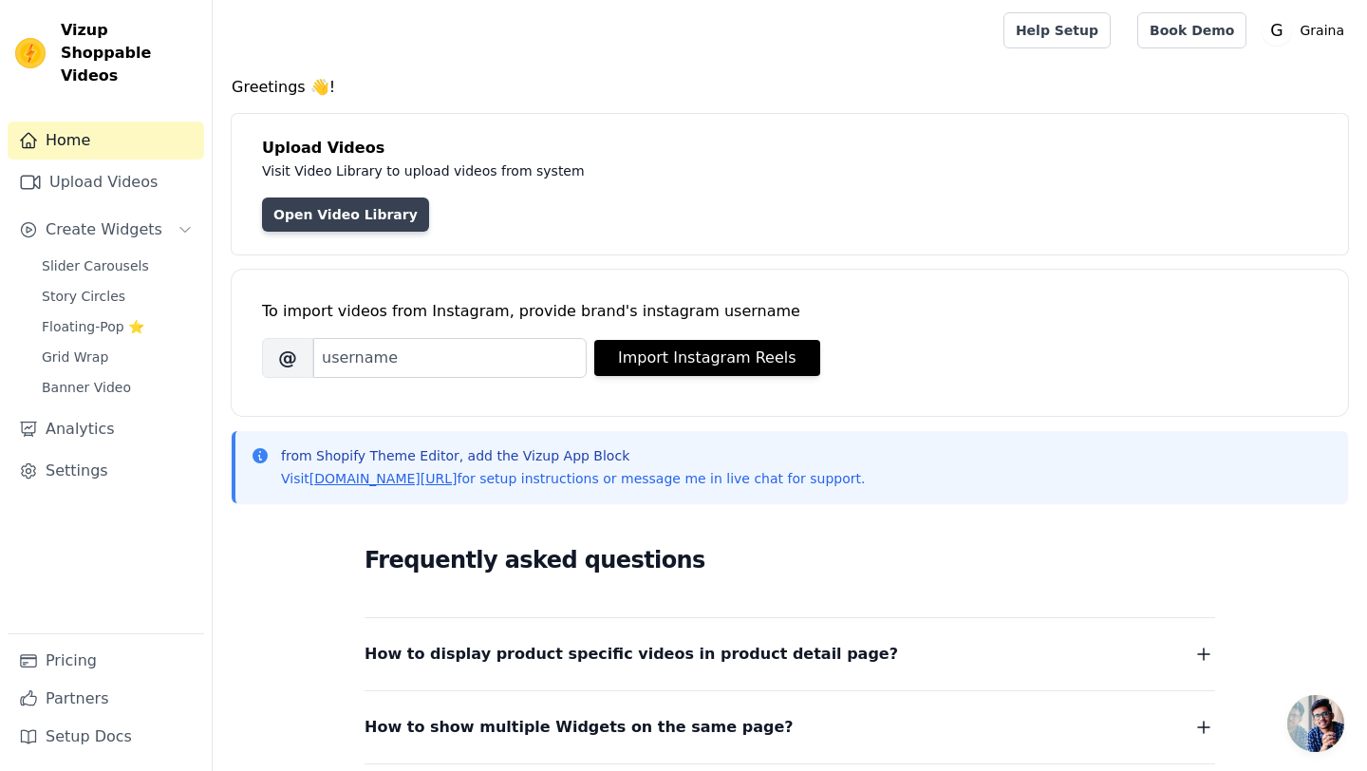
click at [334, 207] on link "Open Video Library" at bounding box center [345, 215] width 167 height 34
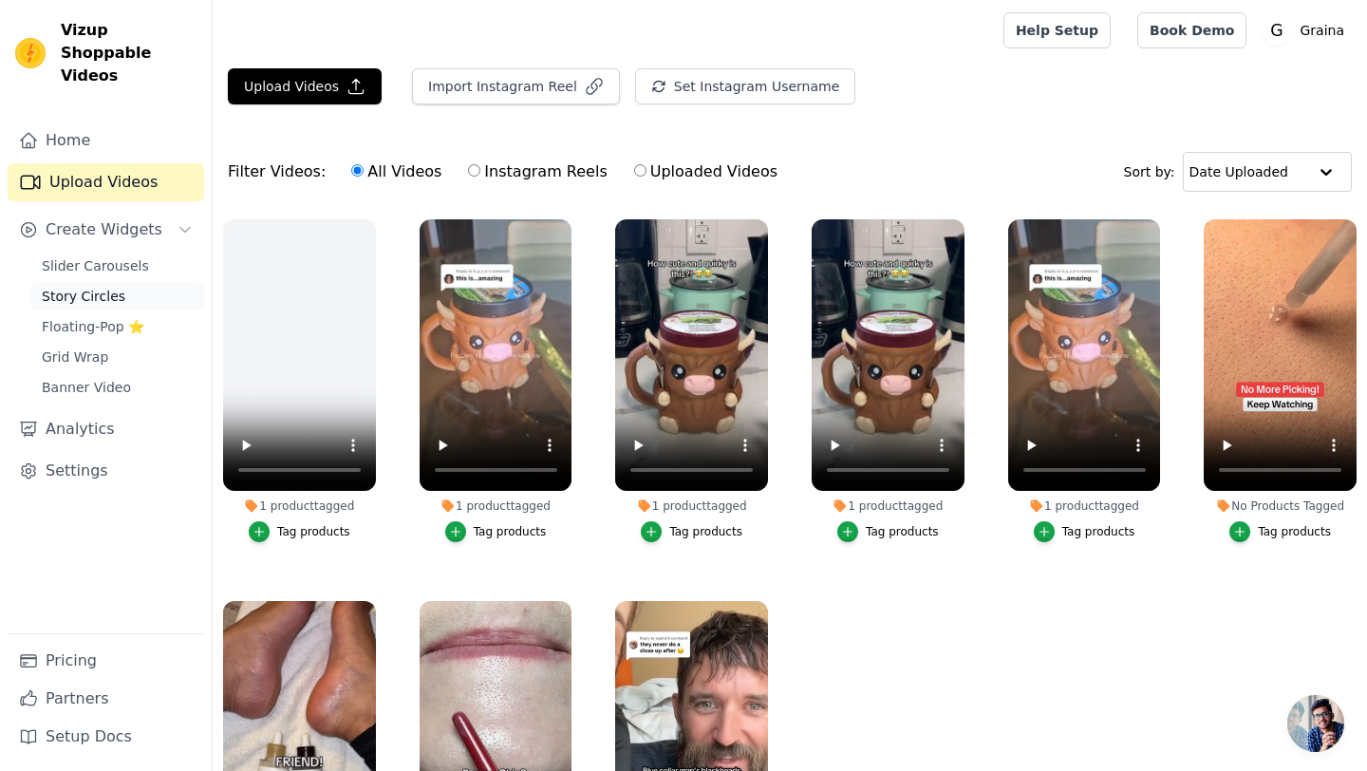
click at [103, 287] on span "Story Circles" at bounding box center [84, 296] width 84 height 19
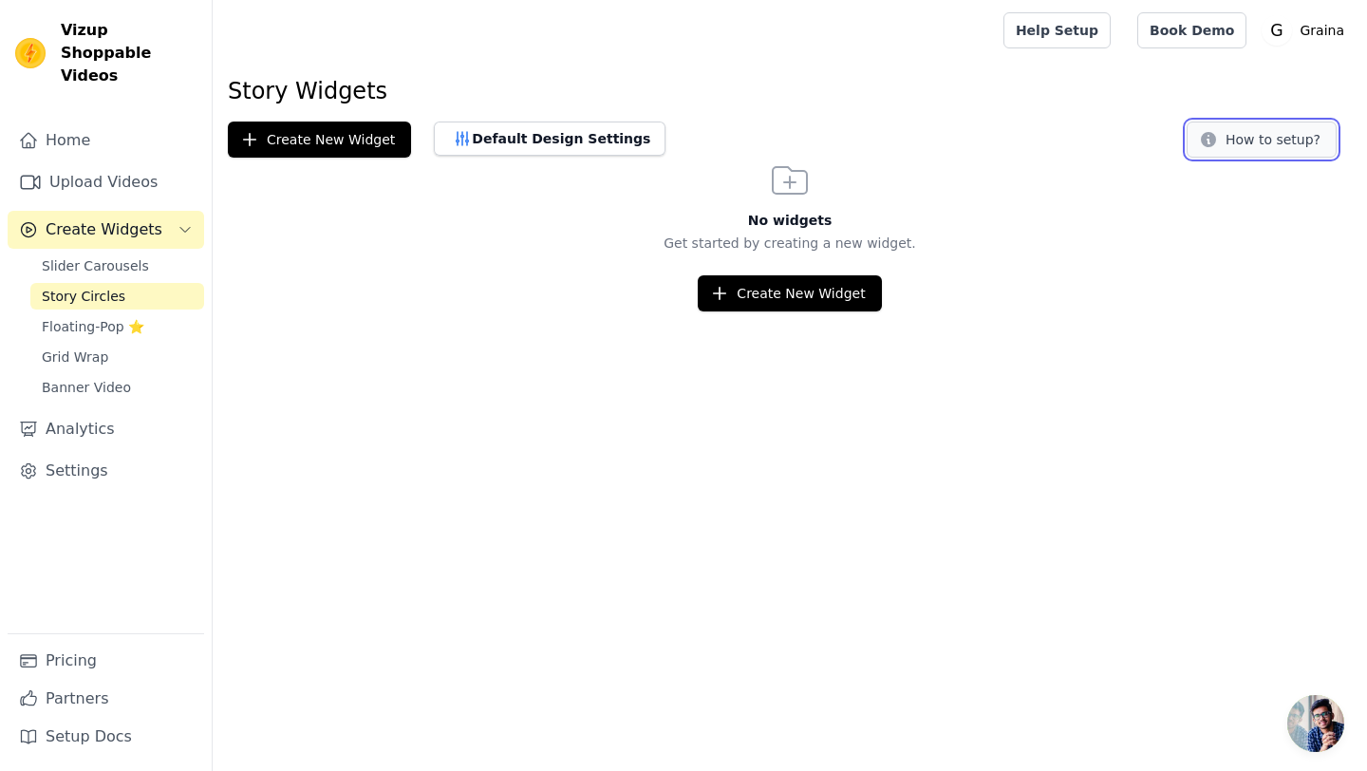
click at [1252, 150] on button "How to setup?" at bounding box center [1262, 140] width 150 height 36
click at [66, 348] on span "Grid Wrap" at bounding box center [75, 357] width 66 height 19
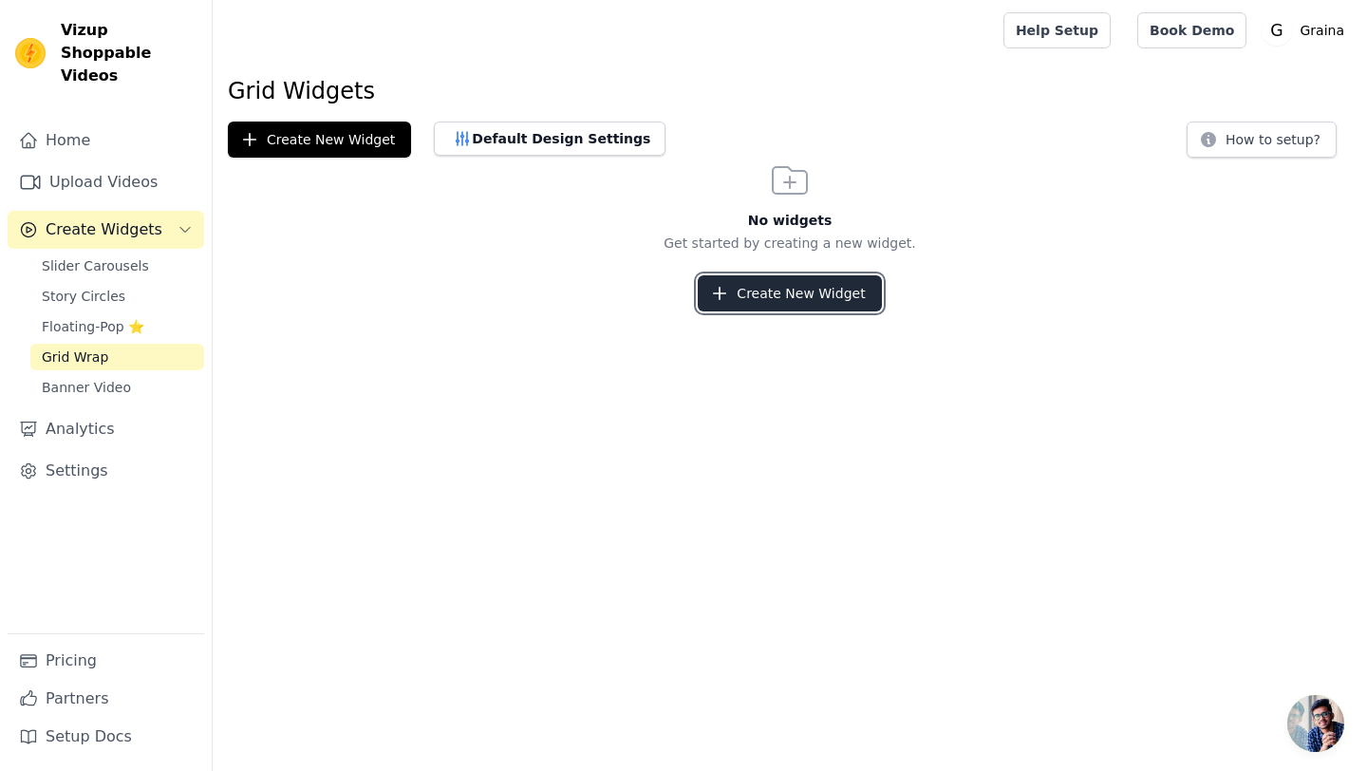
click at [729, 286] on icon "button" at bounding box center [719, 293] width 19 height 19
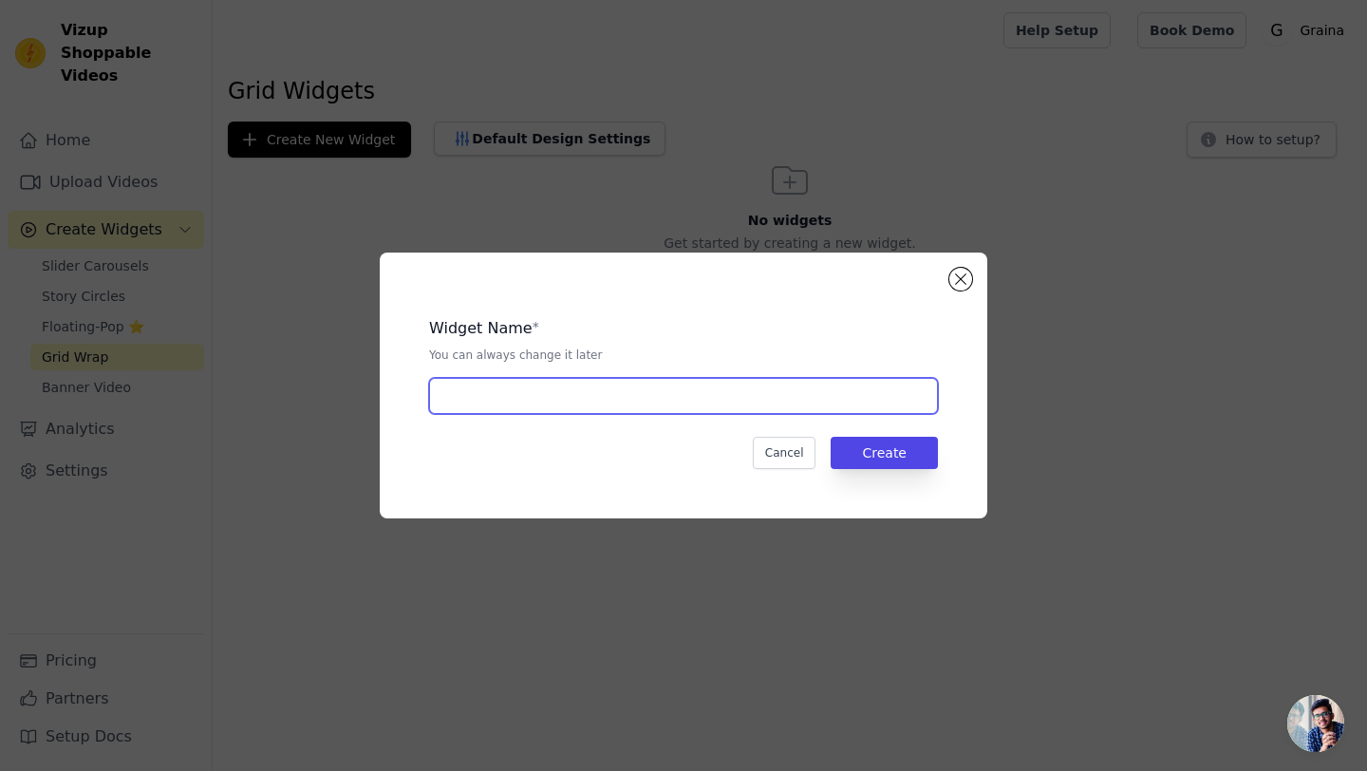
click at [554, 393] on input "text" at bounding box center [683, 396] width 509 height 36
type input "z"
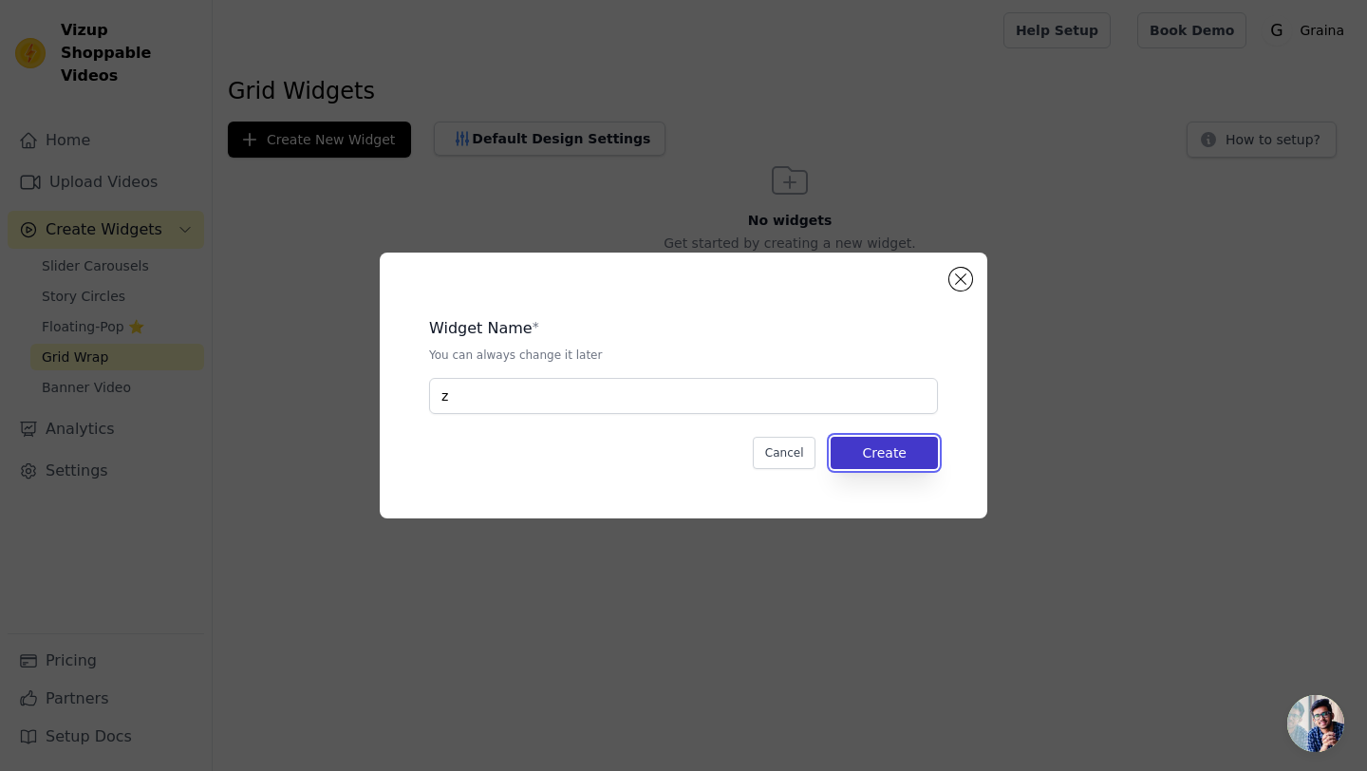
click at [895, 458] on button "Create" at bounding box center [884, 453] width 107 height 32
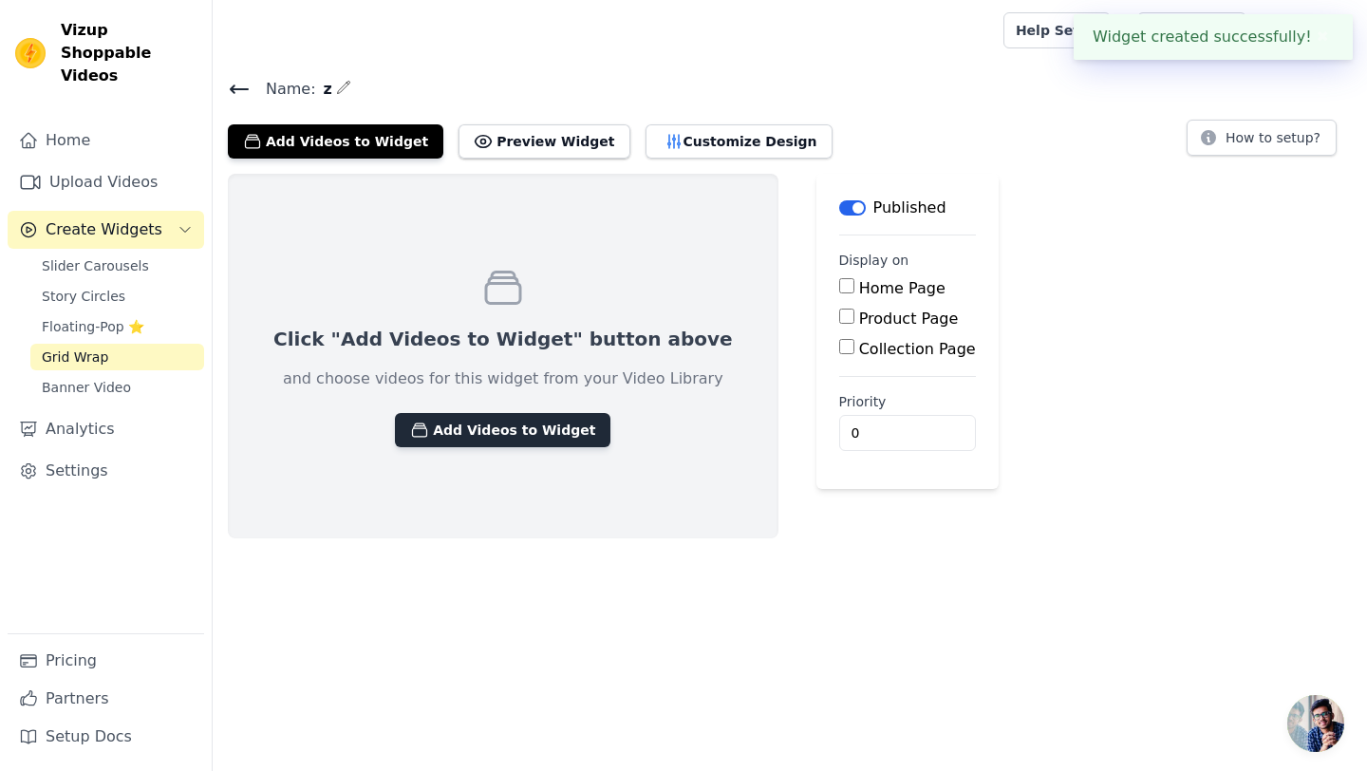
click at [413, 436] on icon "button" at bounding box center [420, 430] width 14 height 13
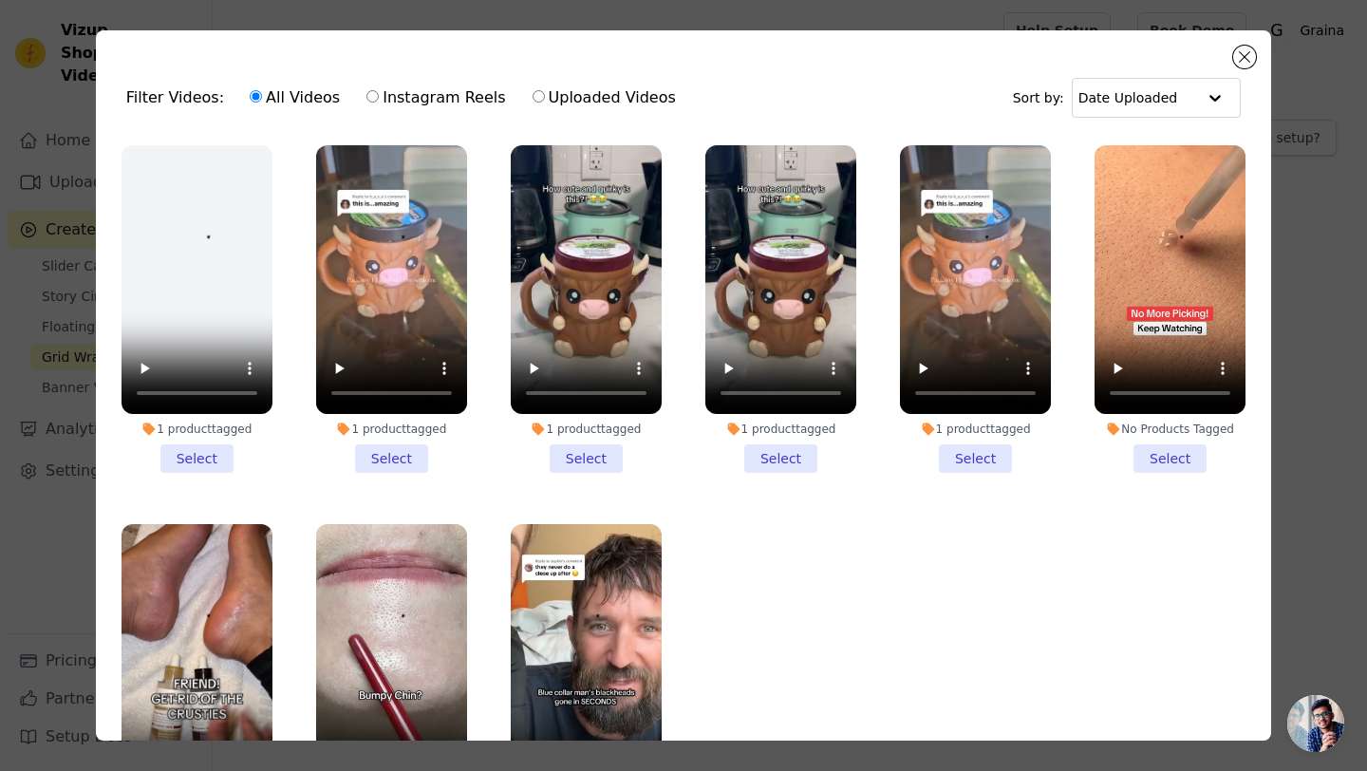
scroll to position [47, 0]
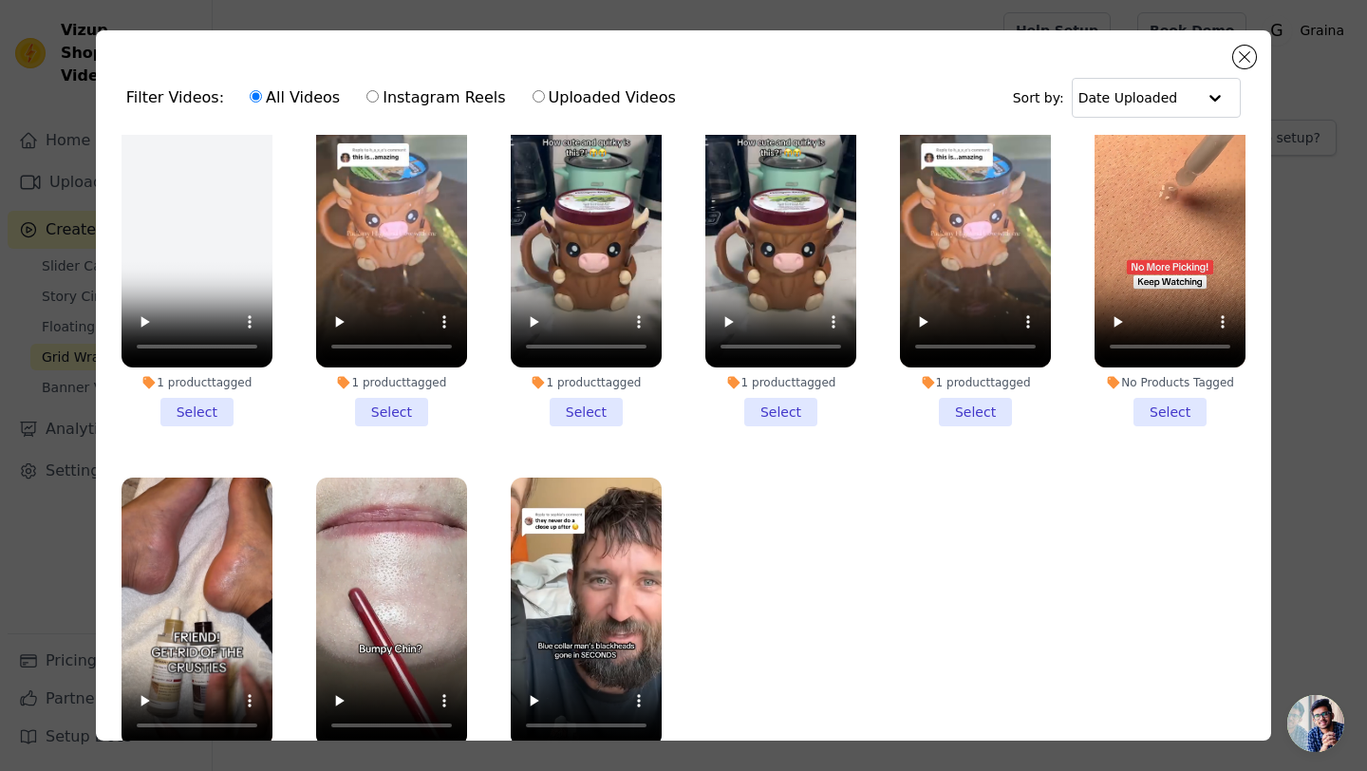
click at [776, 406] on li "1 product tagged Select" at bounding box center [781, 263] width 151 height 328
click at [0, 0] on input "1 product tagged Select" at bounding box center [0, 0] width 0 height 0
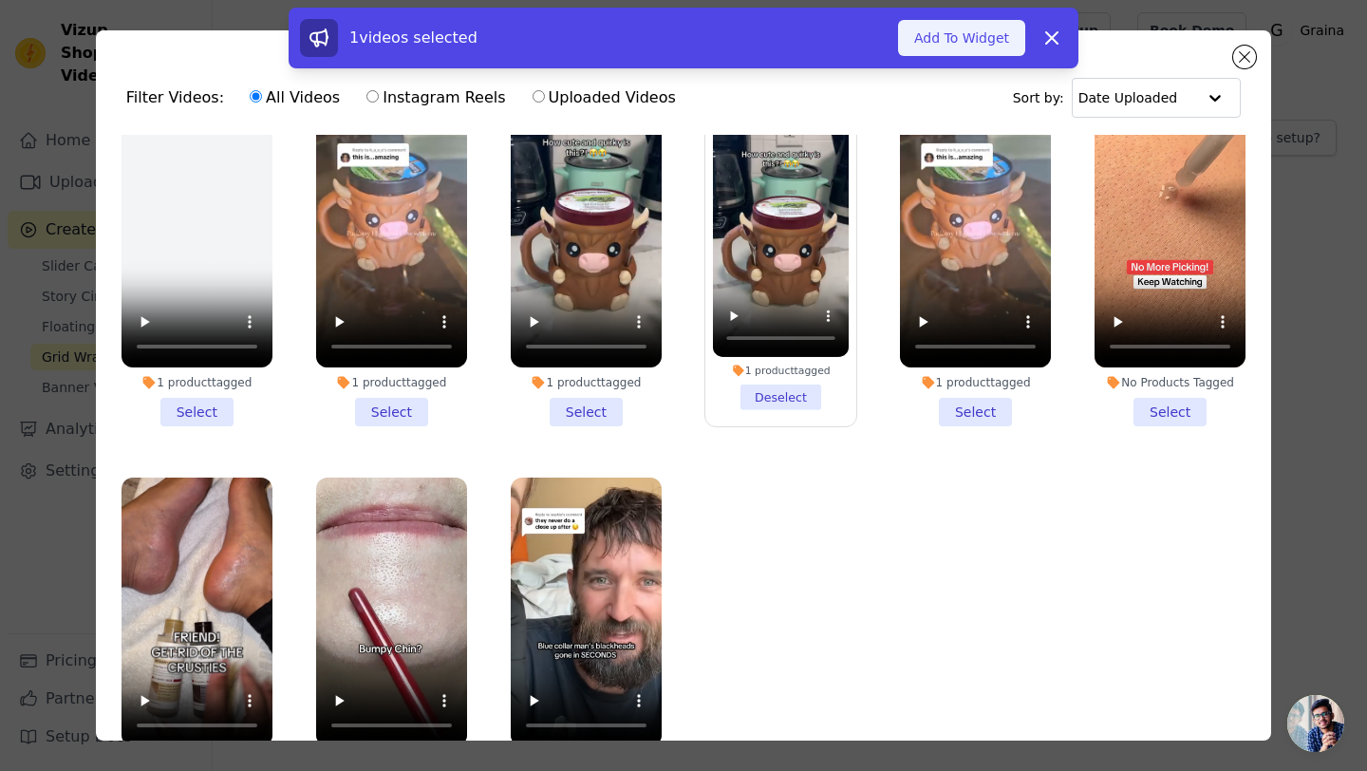
click at [945, 47] on button "Add To Widget" at bounding box center [961, 38] width 127 height 36
